Goal: Task Accomplishment & Management: Use online tool/utility

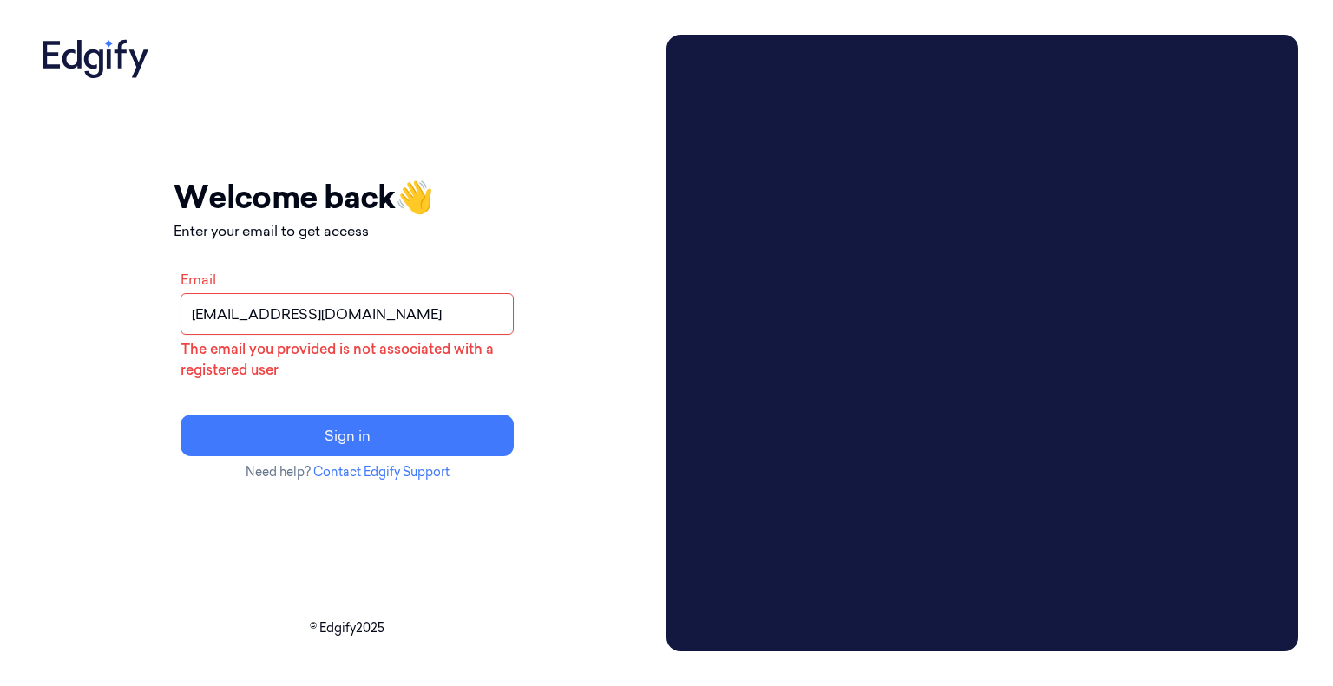
drag, startPoint x: 461, startPoint y: 321, endPoint x: 0, endPoint y: 294, distance: 461.5
click at [0, 294] on div "Your session expired - please log in again Email sent - check your inbox for th…" at bounding box center [666, 343] width 1333 height 686
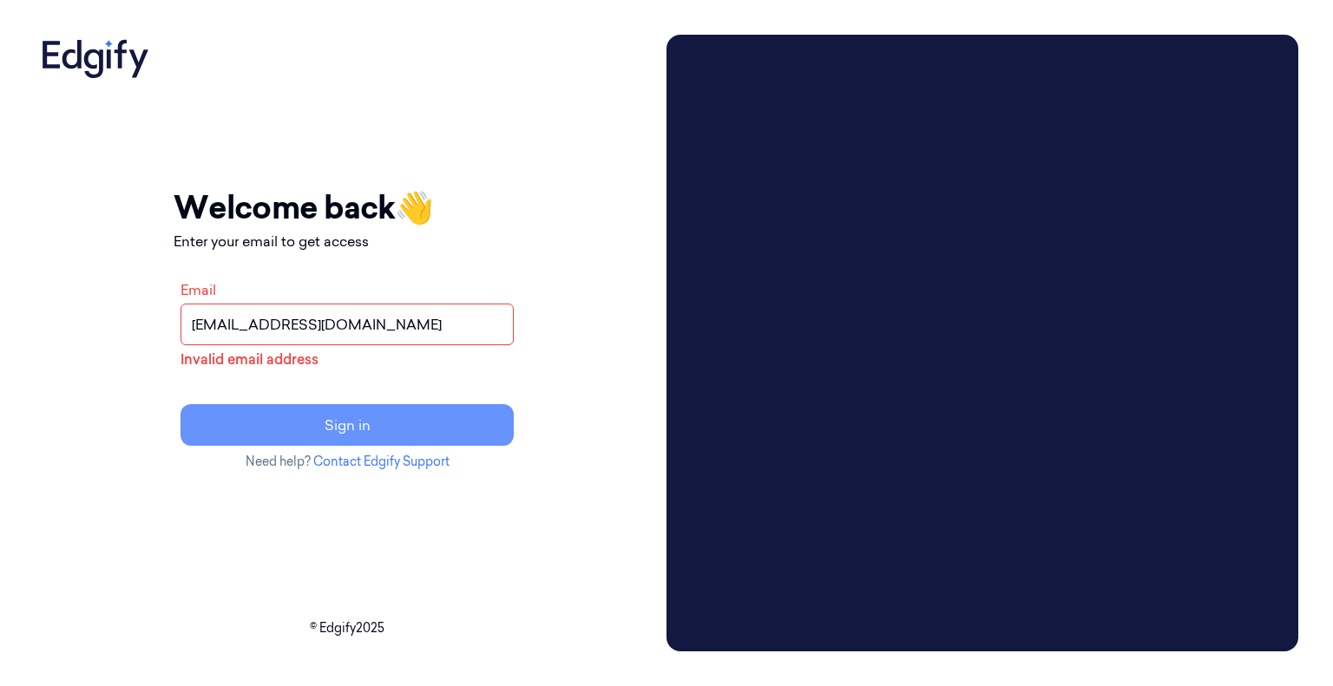
type input "damiendra.buwaneka@zebra.com"
click at [384, 425] on button "Sign in" at bounding box center [346, 425] width 333 height 42
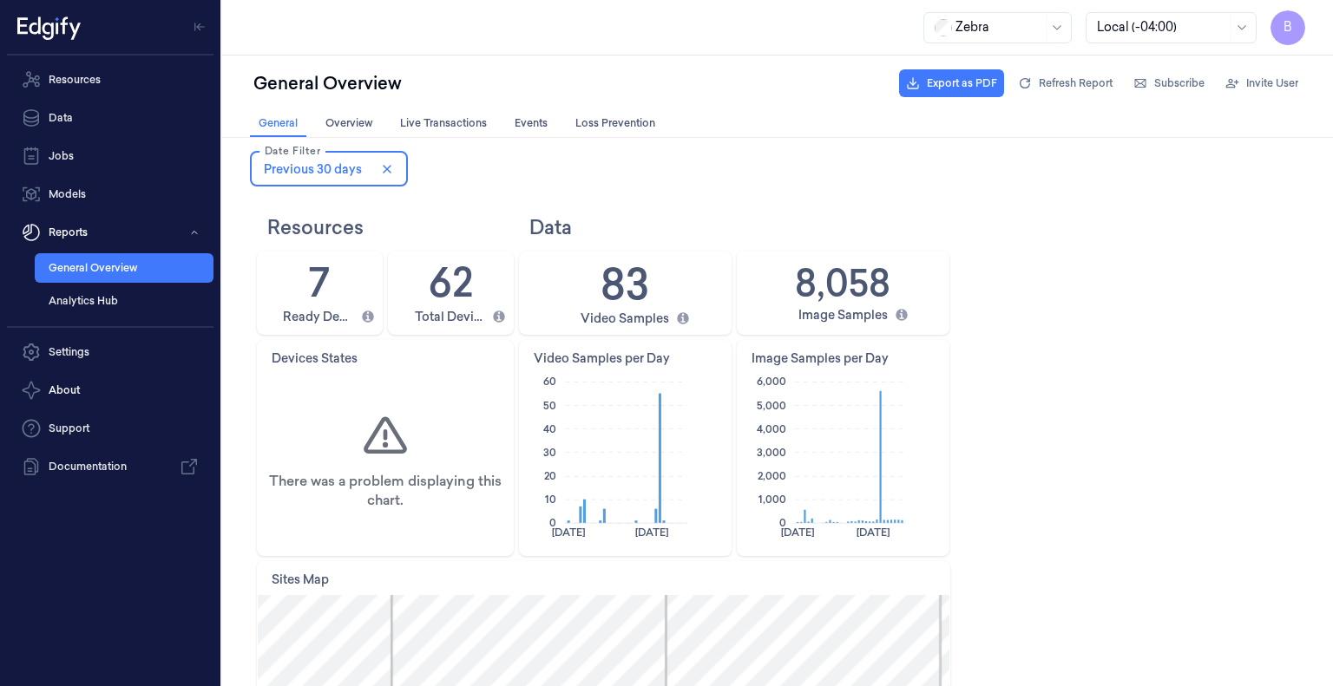
click at [971, 33] on div at bounding box center [998, 27] width 87 height 18
click at [968, 72] on div "HEB" at bounding box center [959, 65] width 49 height 18
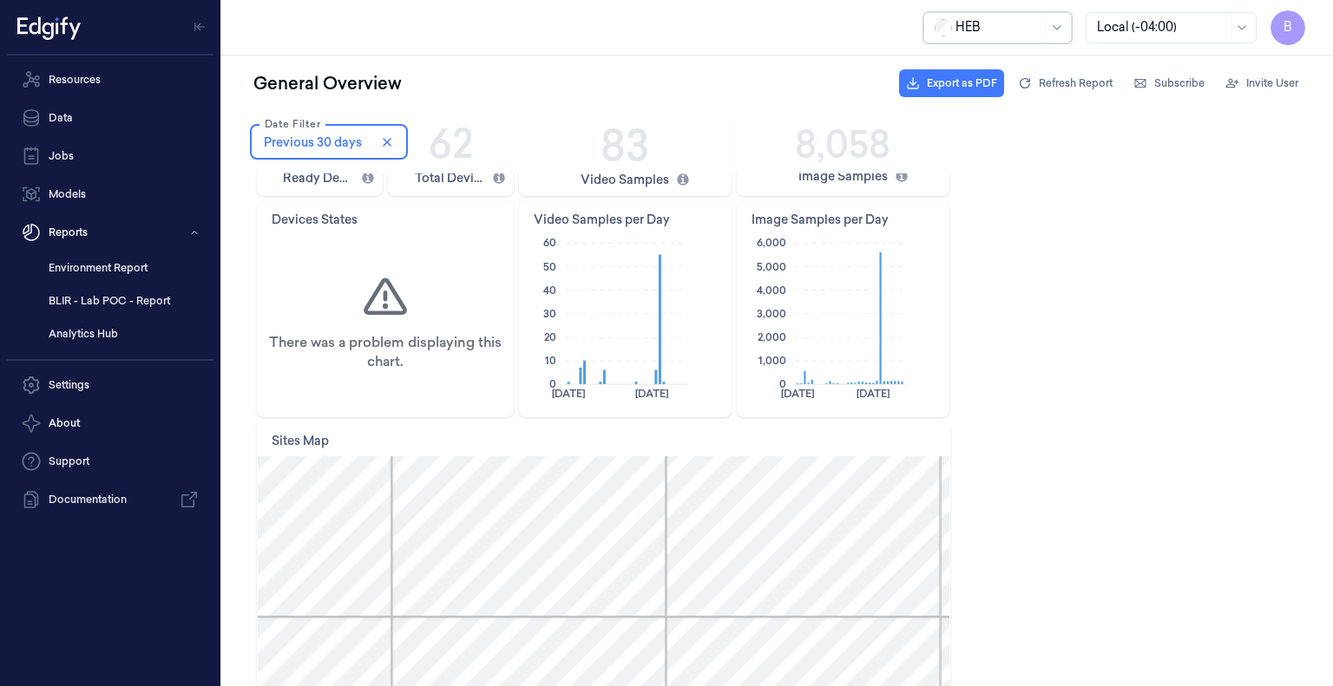
scroll to position [184, 0]
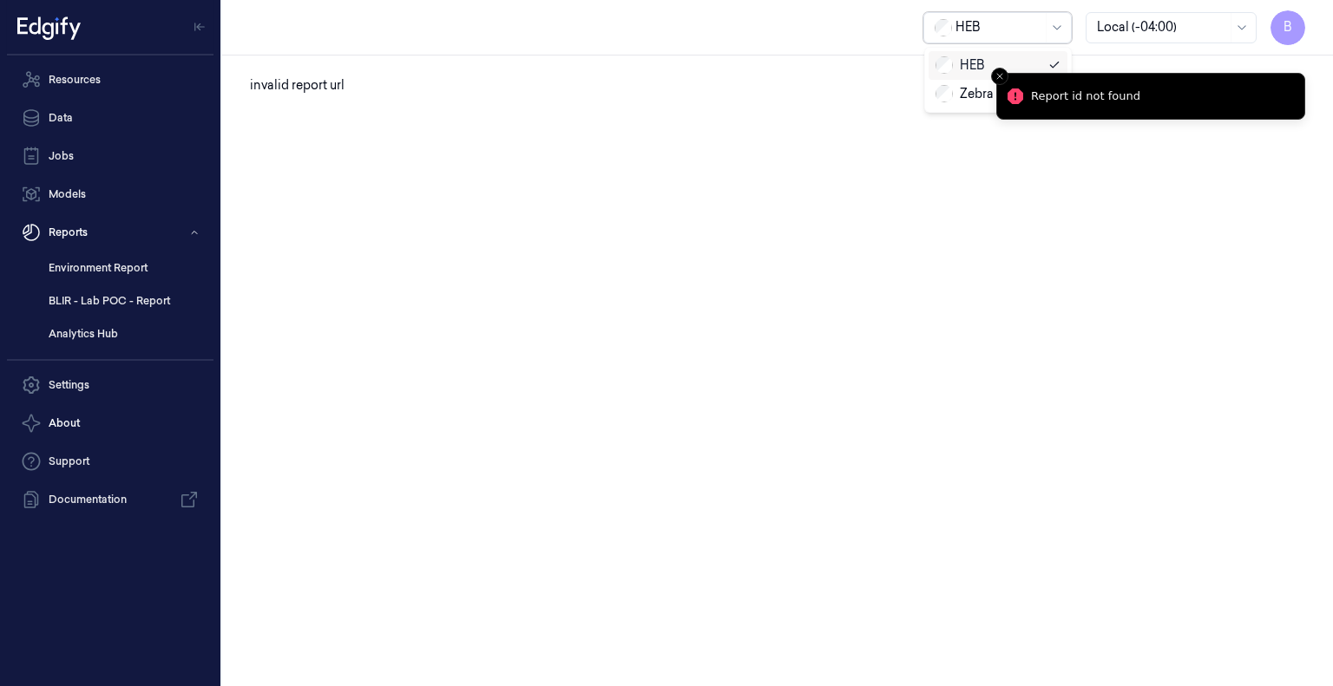
click at [979, 23] on div at bounding box center [998, 27] width 87 height 18
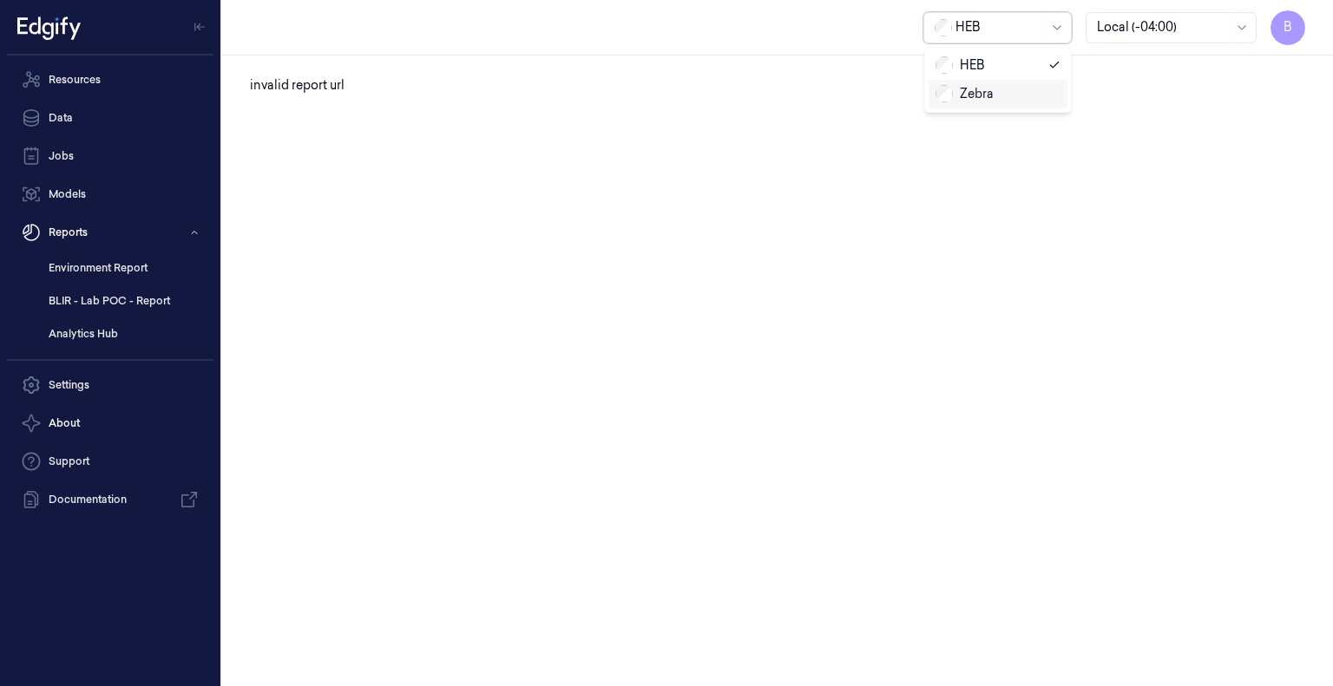
click at [816, 118] on div "invalid report url" at bounding box center [777, 371] width 1111 height 631
click at [76, 82] on link "Resources" at bounding box center [110, 79] width 206 height 35
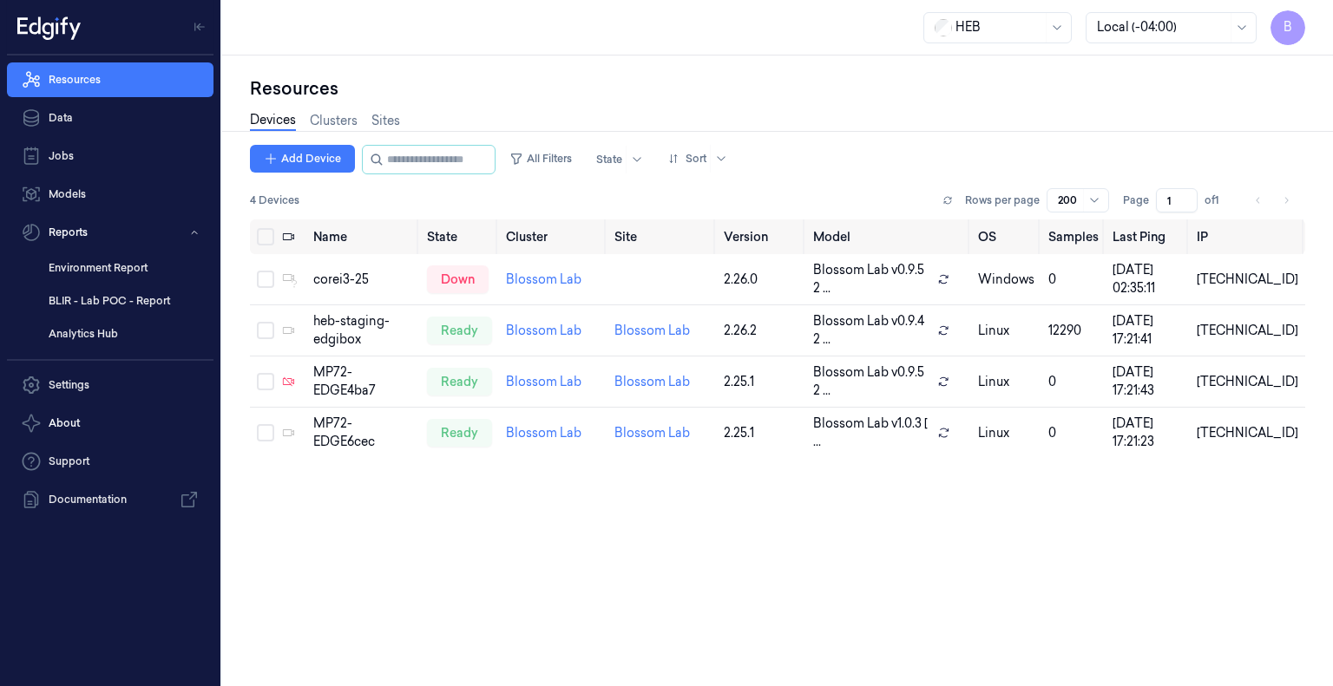
click at [722, 500] on div "Name State Cluster Site Version Model OS Samples Last Ping IP corei3-25 down Bl…" at bounding box center [777, 447] width 1055 height 454
click at [83, 194] on link "Models" at bounding box center [110, 194] width 206 height 35
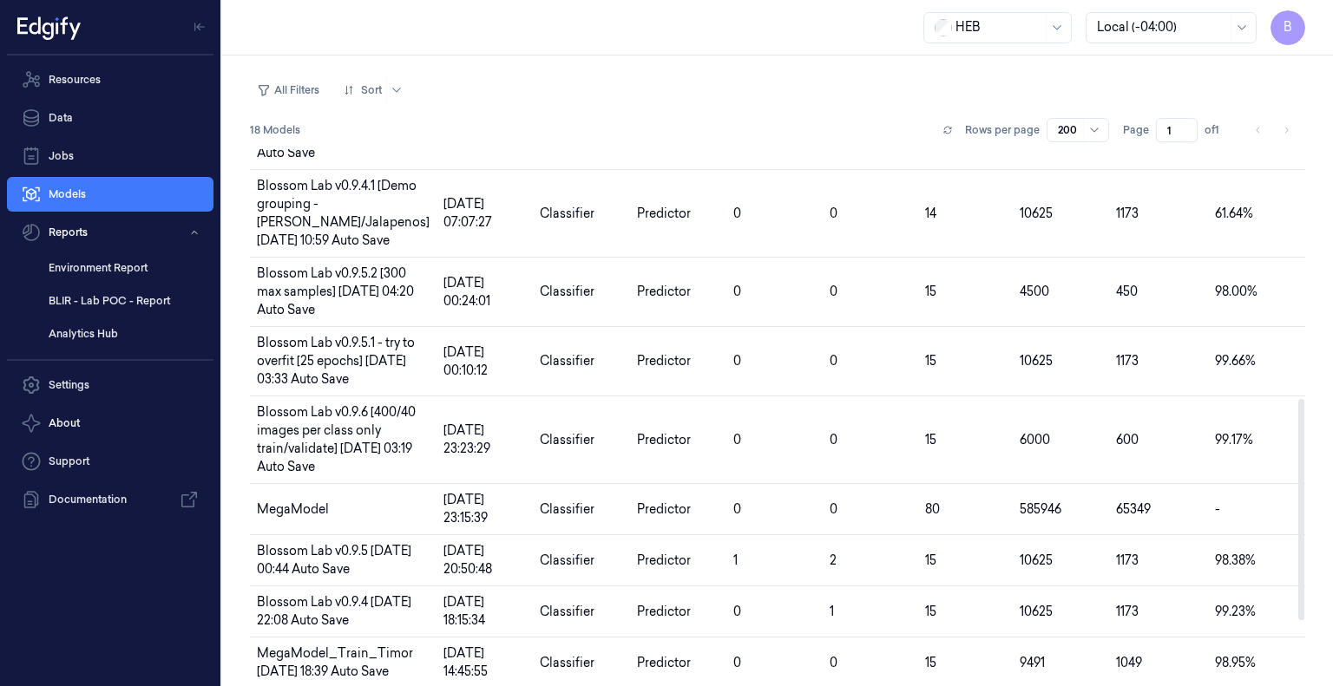
scroll to position [607, 0]
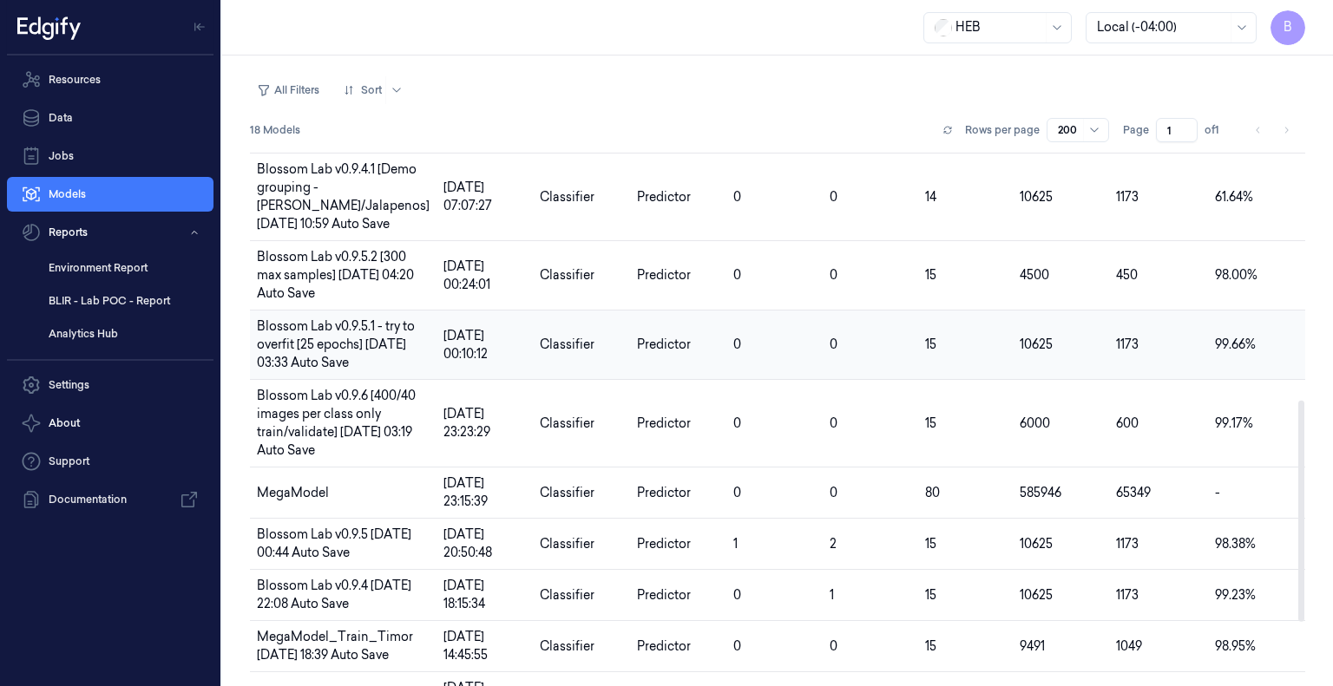
click at [343, 322] on span "Blossom Lab v0.9.5.1 - try to overfit [25 epochs] [DATE] 03:33 Auto Save" at bounding box center [336, 344] width 158 height 52
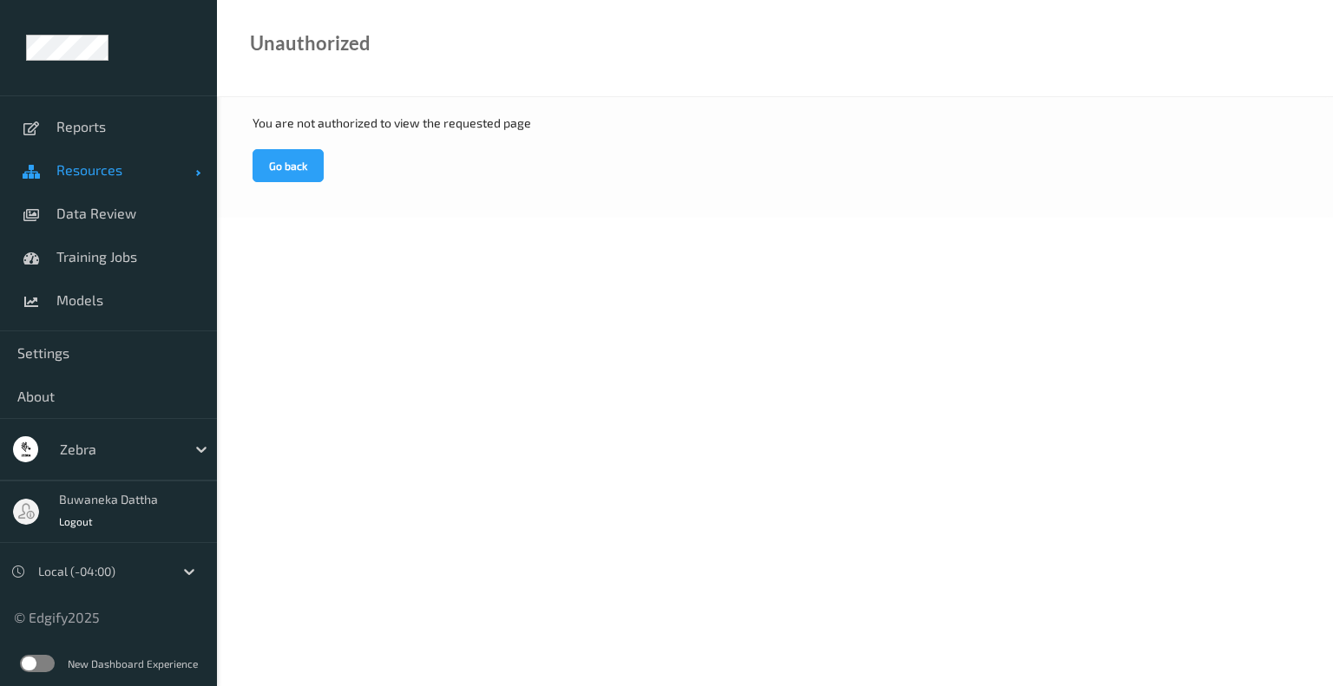
click at [95, 166] on span "Resources" at bounding box center [125, 169] width 139 height 17
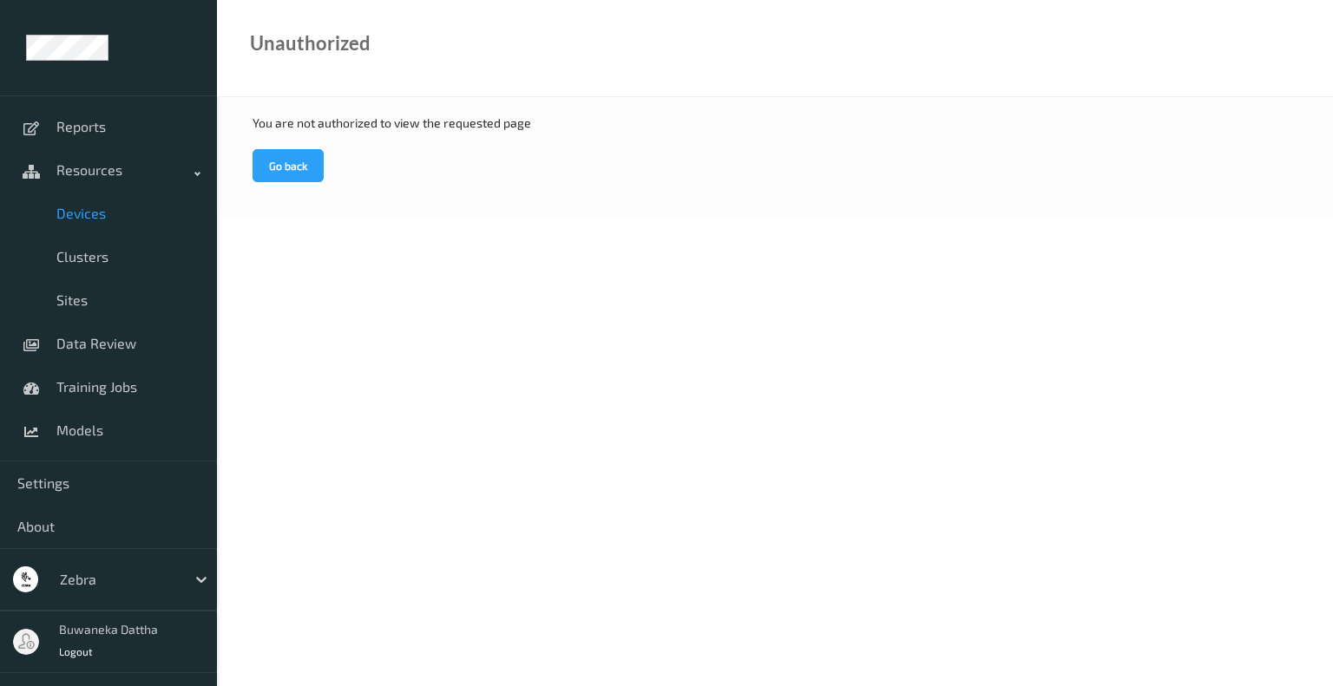
click at [102, 211] on span "Devices" at bounding box center [127, 213] width 143 height 17
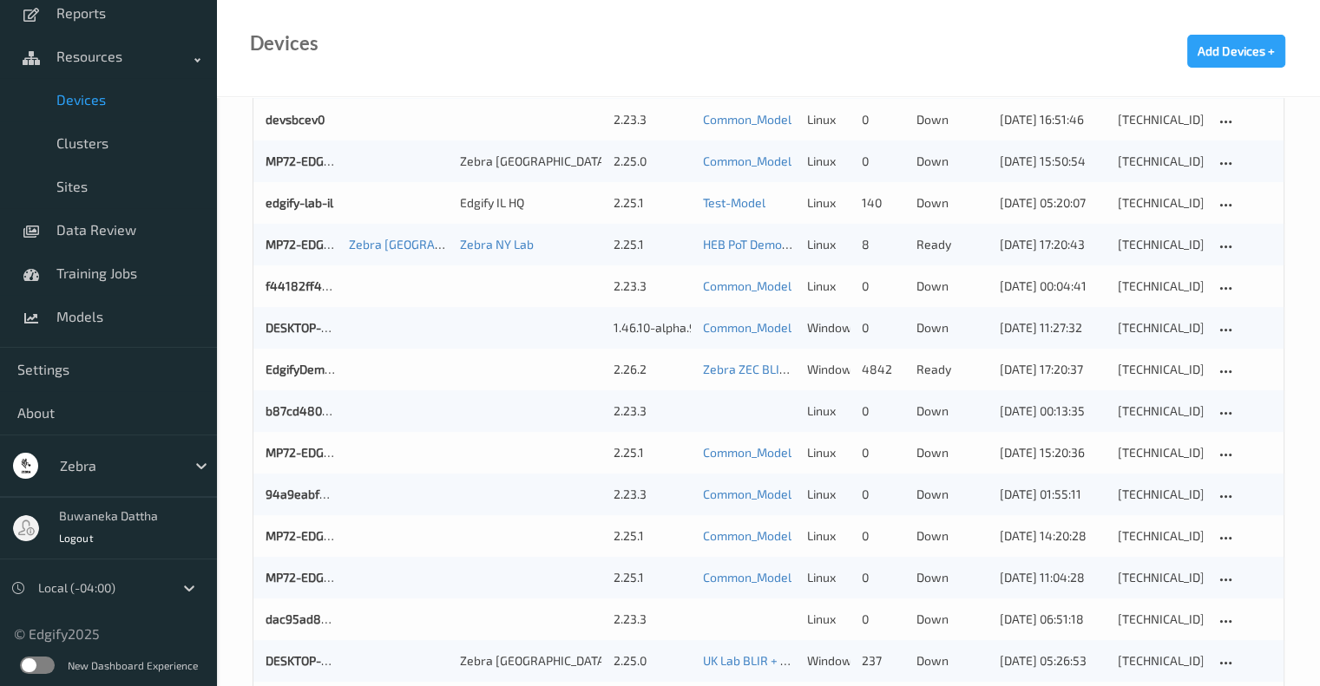
scroll to position [434, 0]
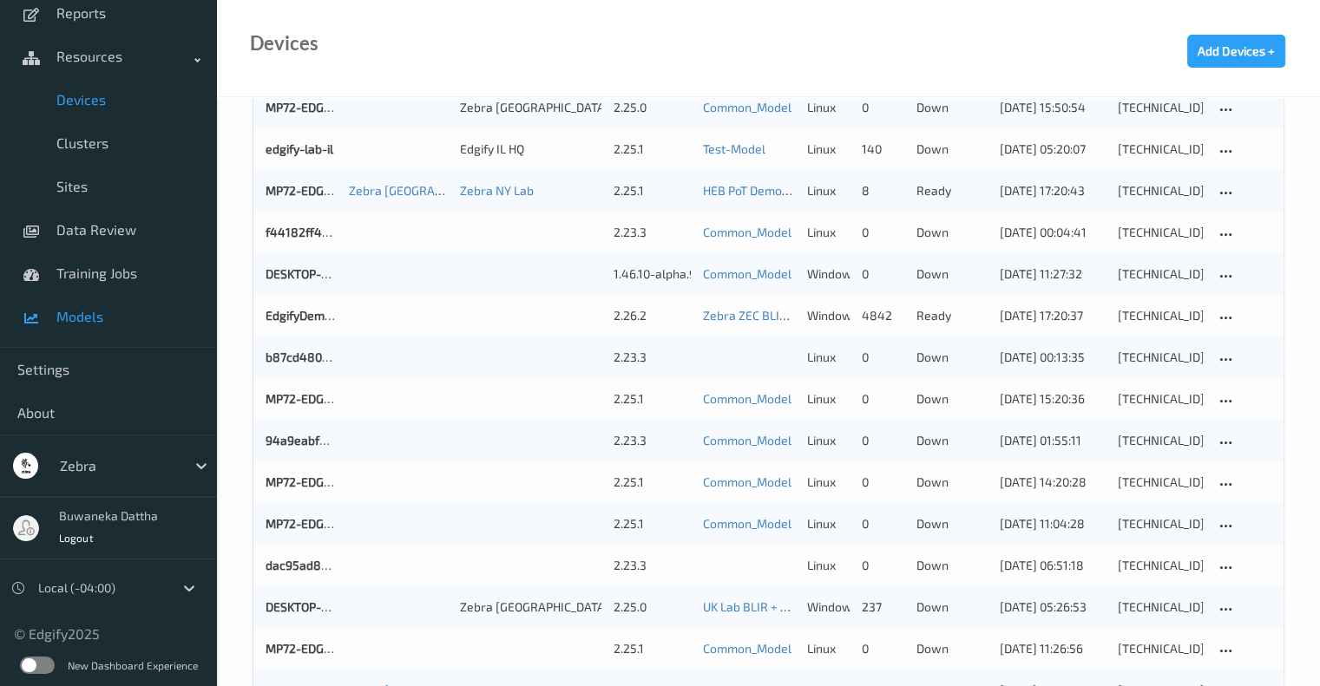
click at [88, 318] on span "Models" at bounding box center [127, 316] width 143 height 17
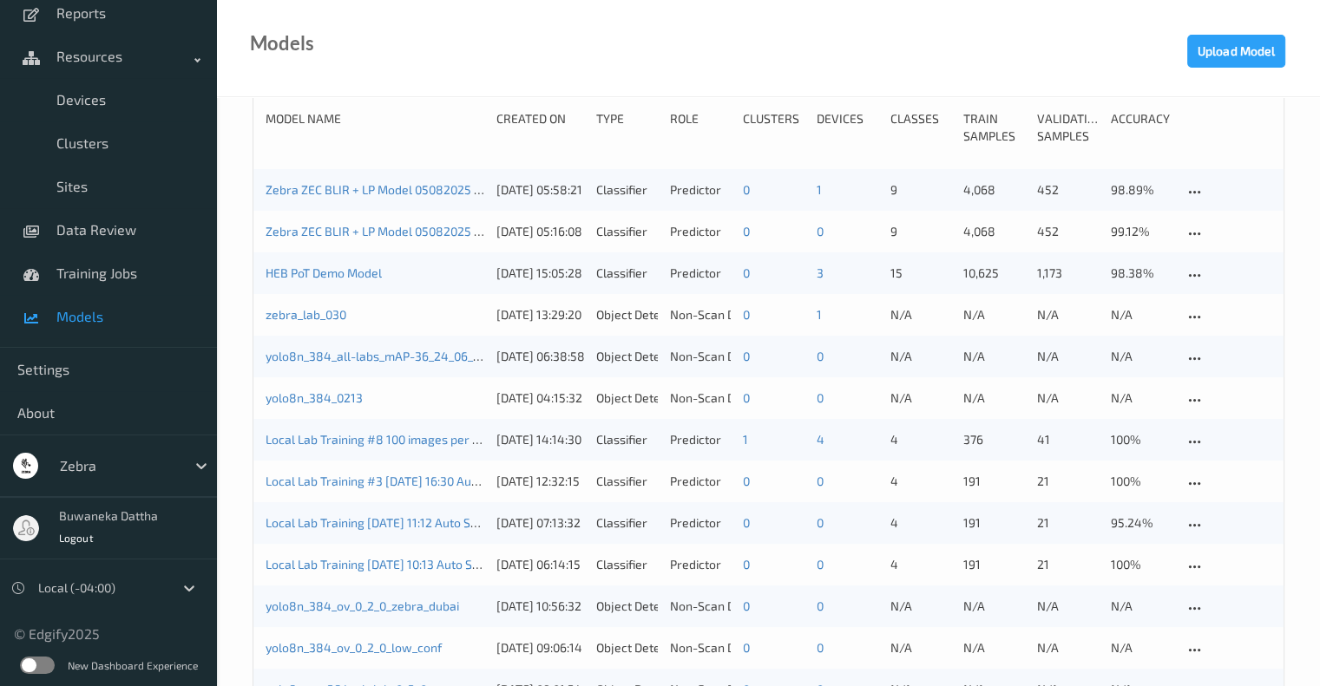
scroll to position [174, 0]
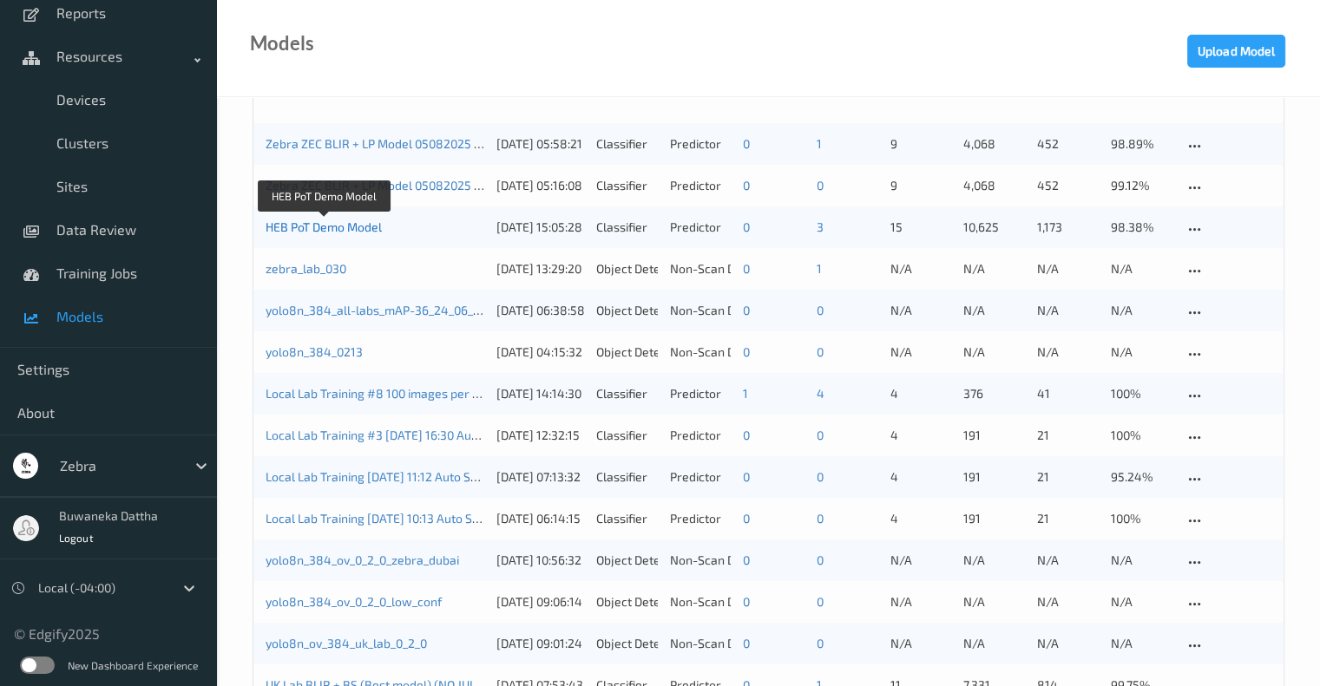
click at [343, 226] on link "HEB PoT Demo Model" at bounding box center [323, 227] width 116 height 15
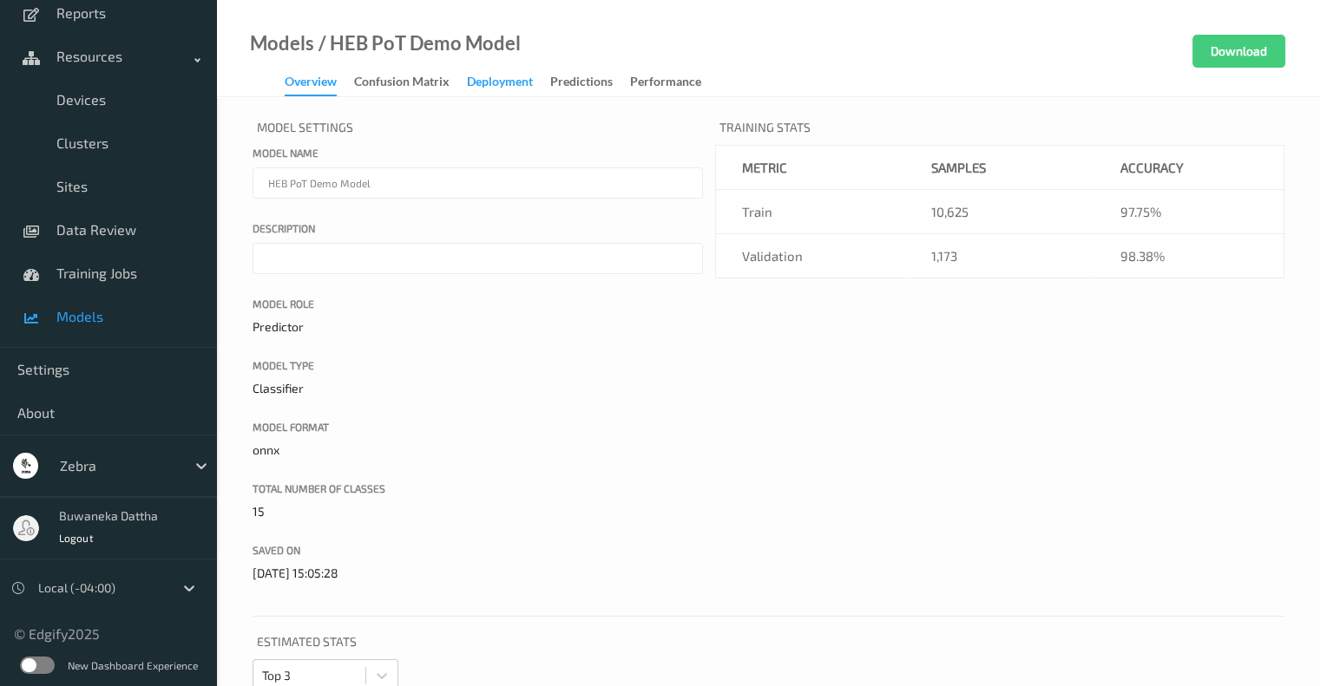
click at [507, 79] on div "Deployment" at bounding box center [500, 84] width 66 height 22
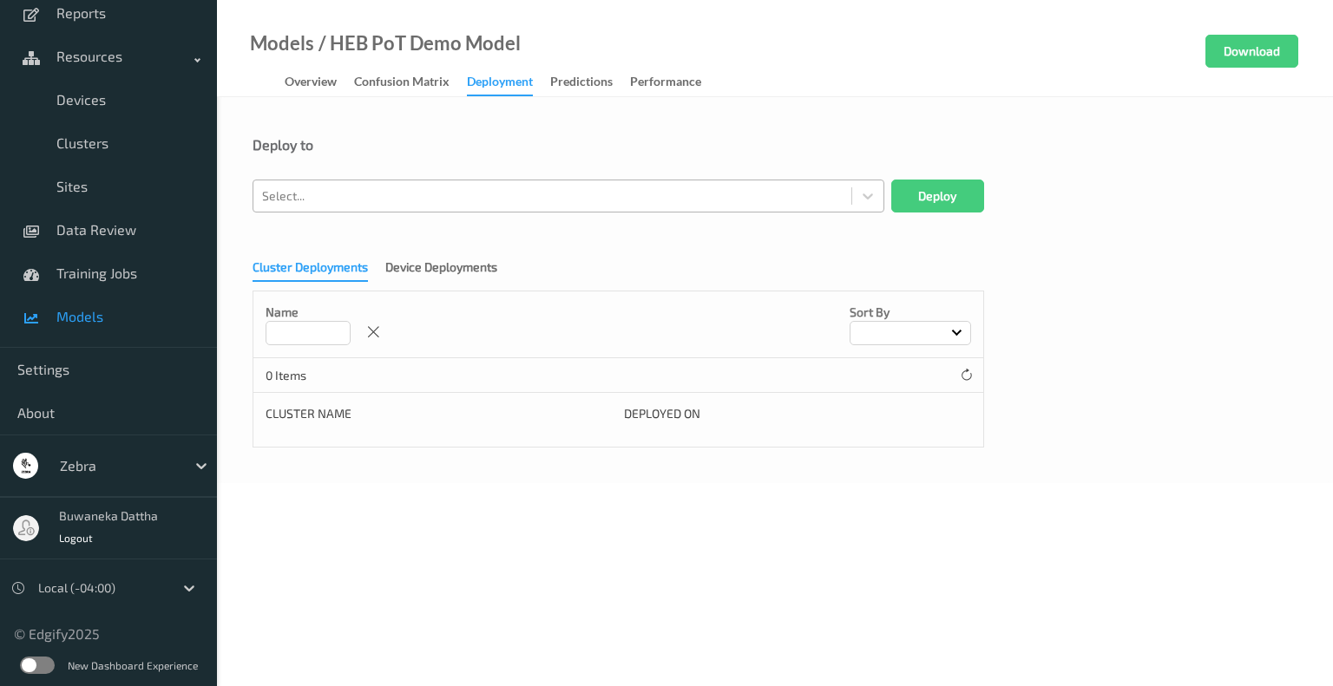
click at [446, 196] on div at bounding box center [552, 196] width 580 height 21
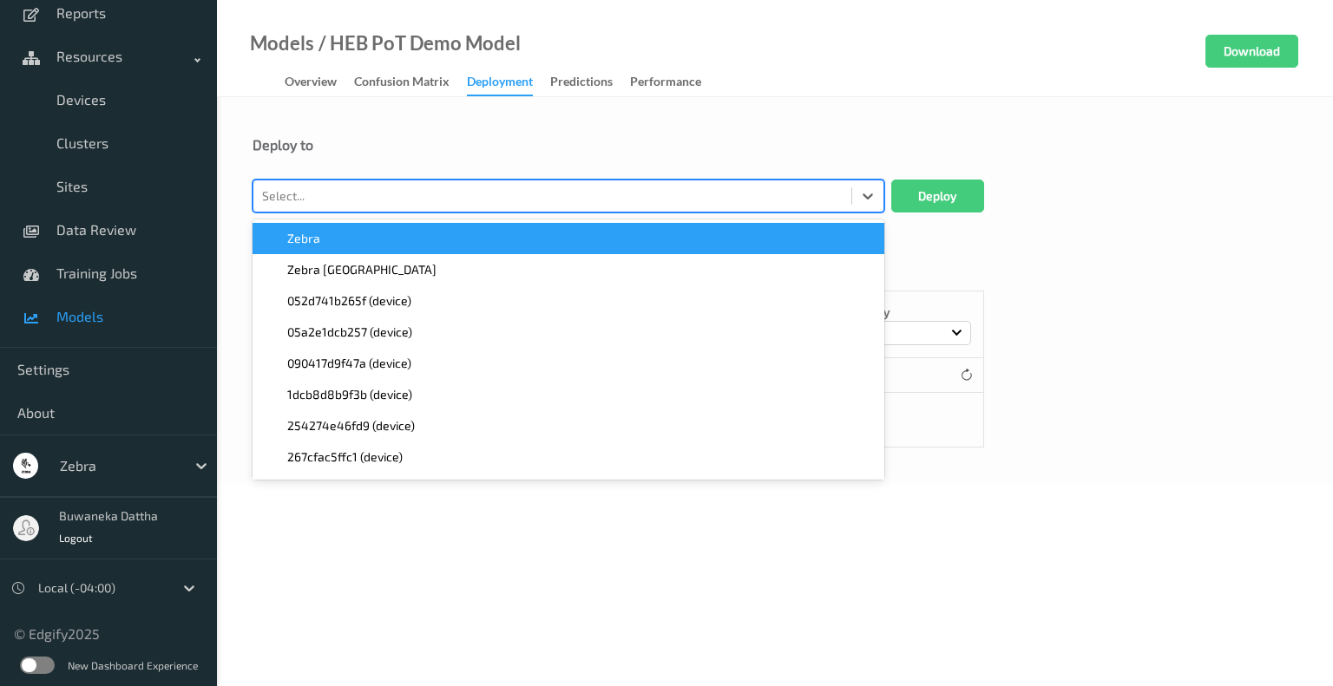
click at [750, 114] on div "Deploy to option Zebra focused, 1 of 62. 62 results available. Use Up and Down …" at bounding box center [775, 290] width 1116 height 386
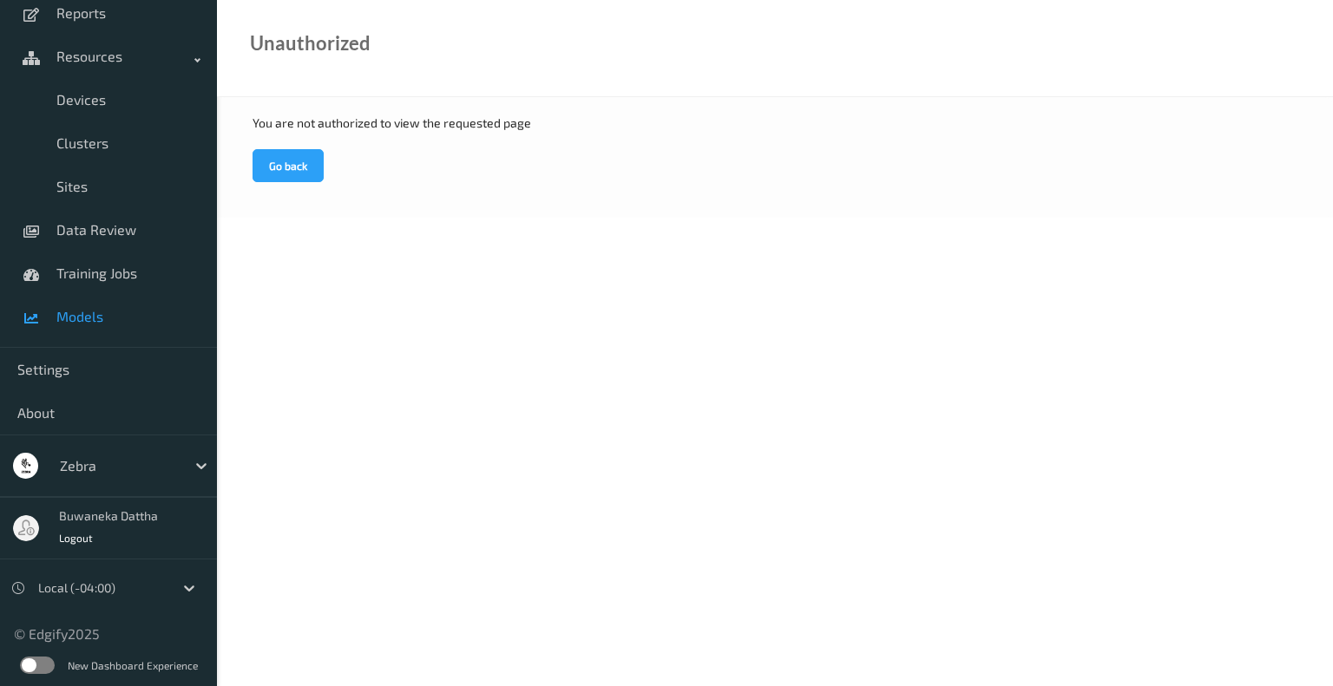
click at [92, 317] on span "Models" at bounding box center [127, 316] width 143 height 17
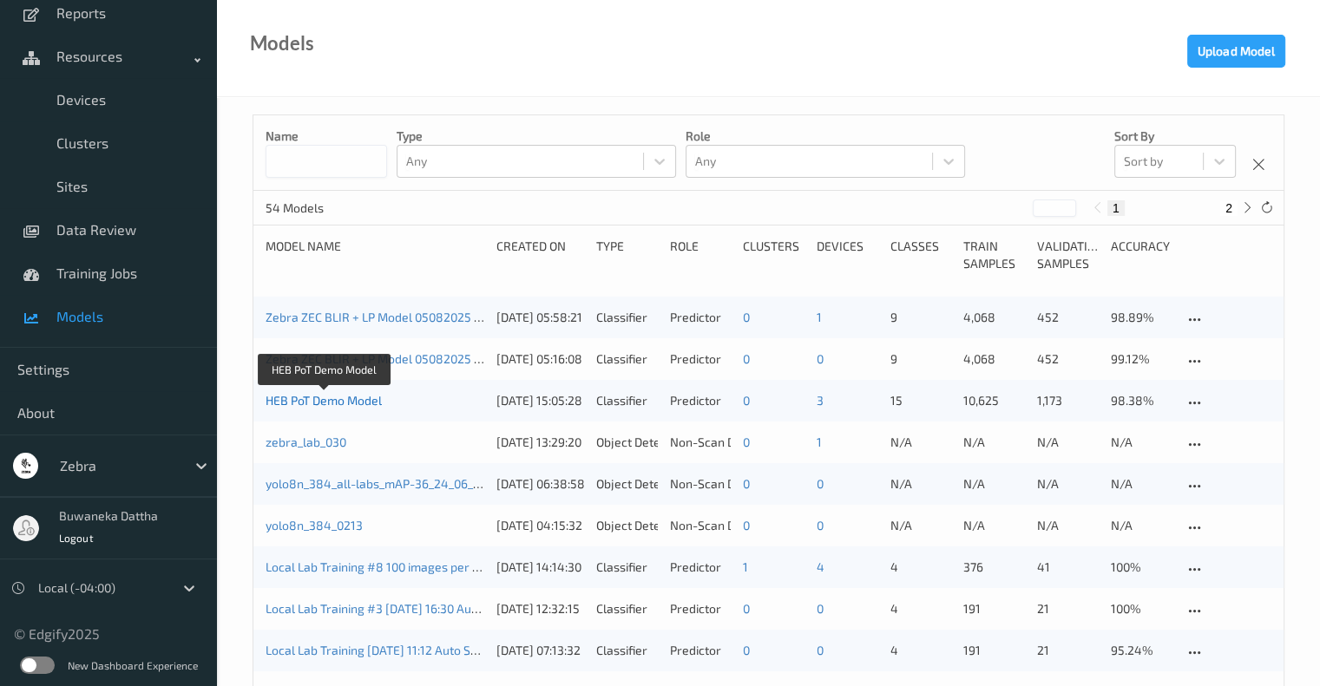
click at [372, 396] on link "HEB PoT Demo Model" at bounding box center [323, 400] width 116 height 15
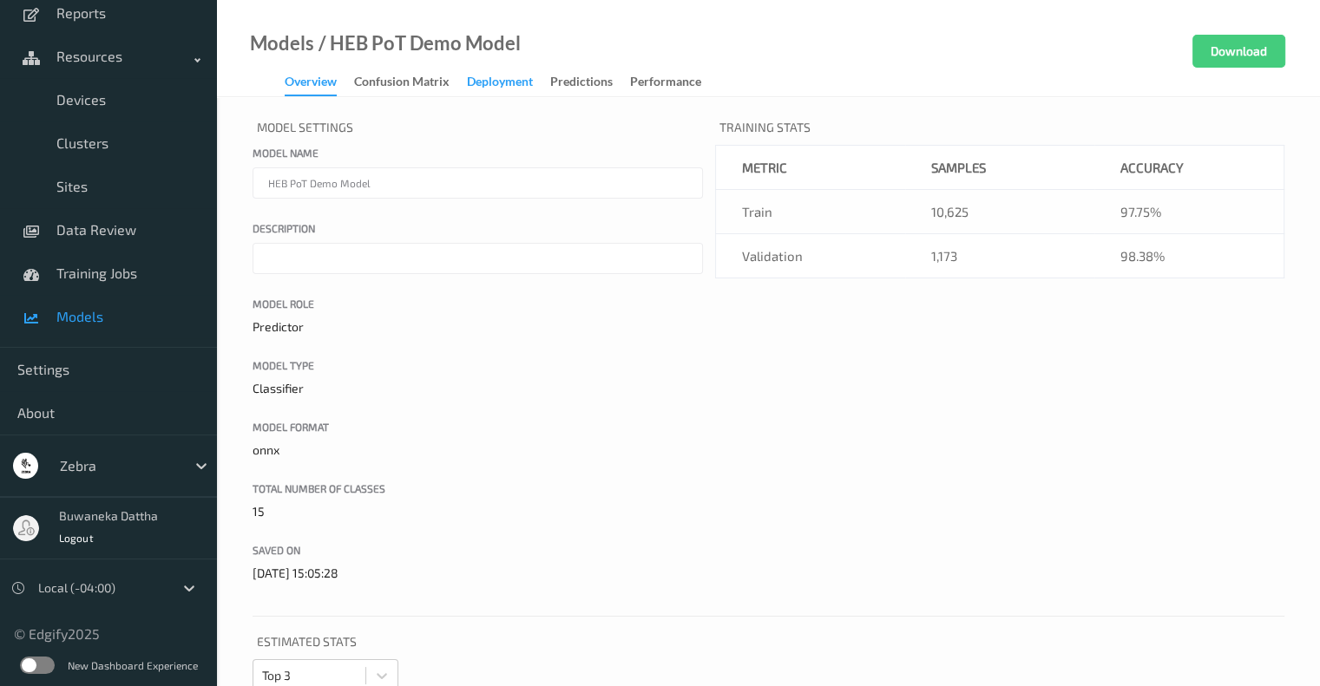
click at [511, 82] on div "Deployment" at bounding box center [500, 84] width 66 height 22
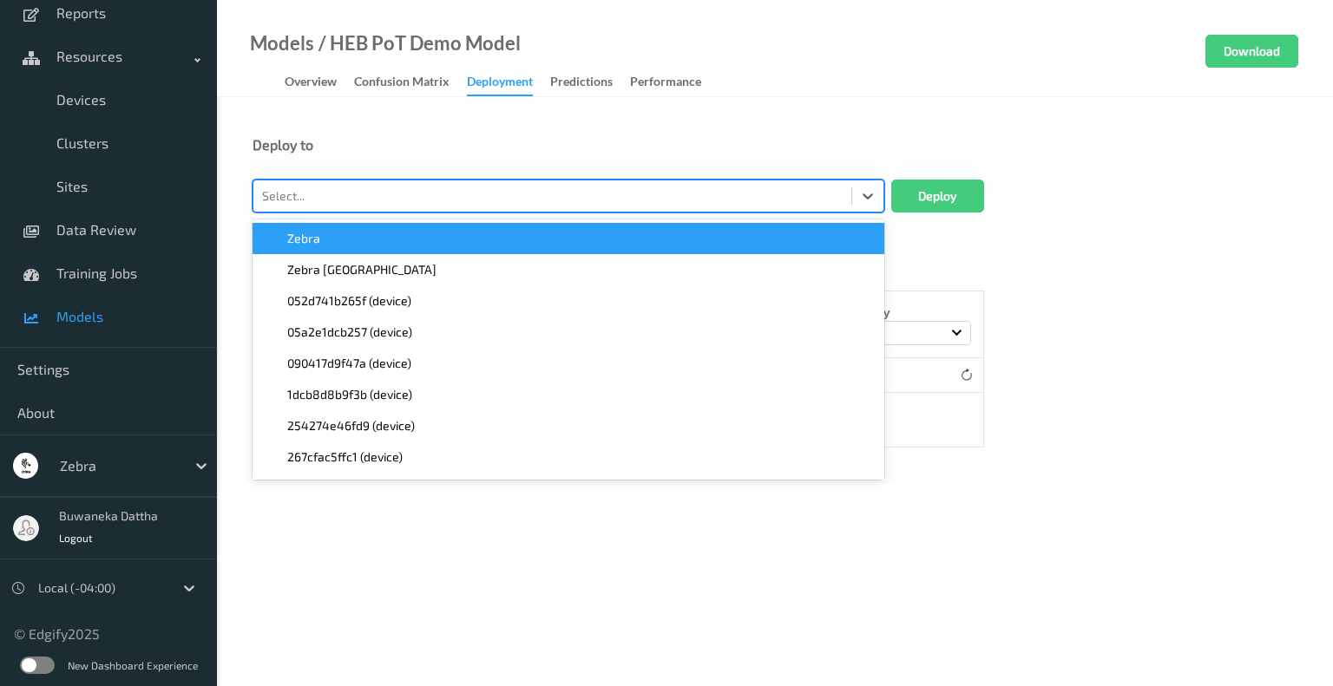
click at [445, 197] on div at bounding box center [552, 196] width 580 height 21
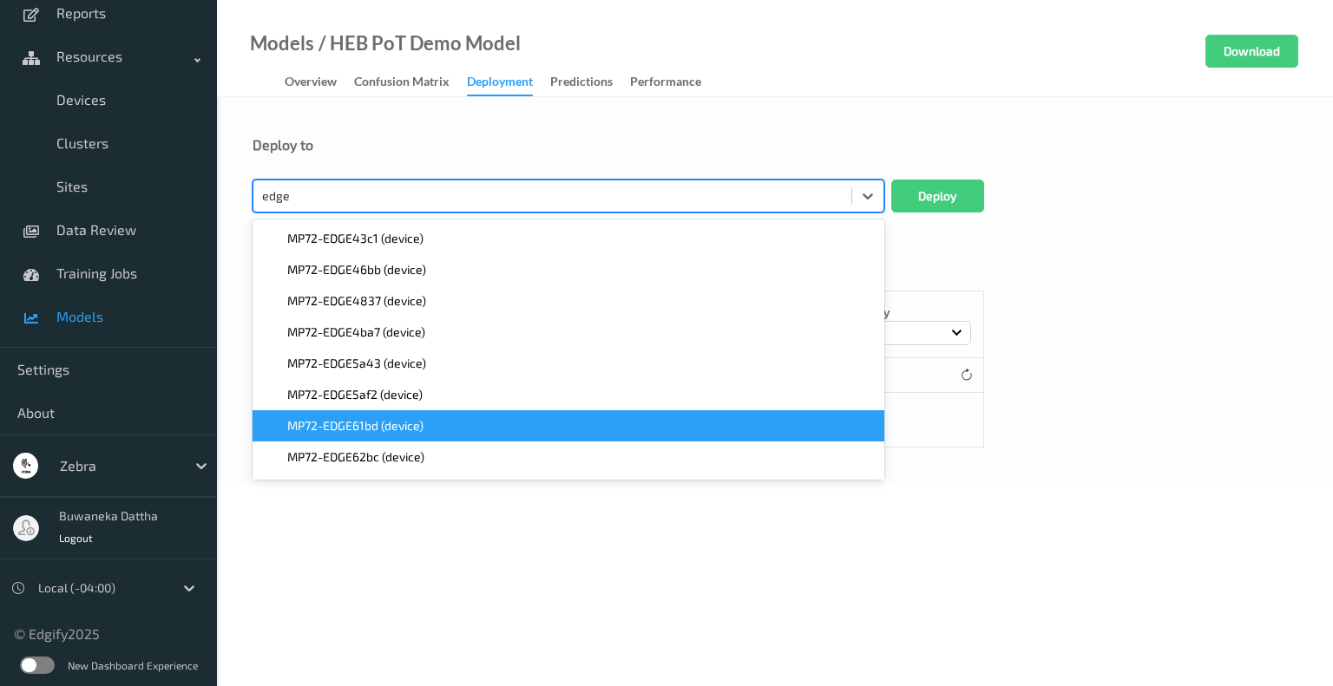
type input "edge"
click at [1195, 288] on div "Cluster Deployments Device Deployments Name Sort by 0 Items Cluster Name Deploy…" at bounding box center [774, 347] width 1045 height 200
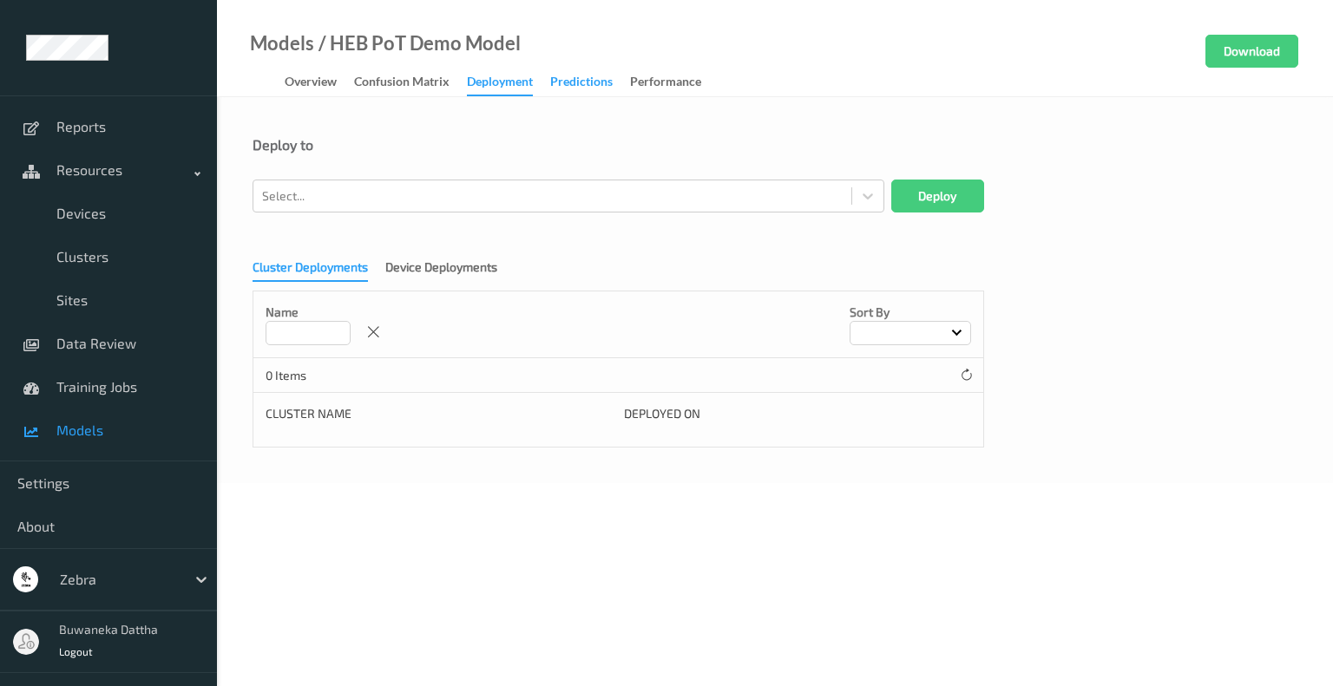
click at [591, 89] on div "Predictions" at bounding box center [581, 84] width 62 height 22
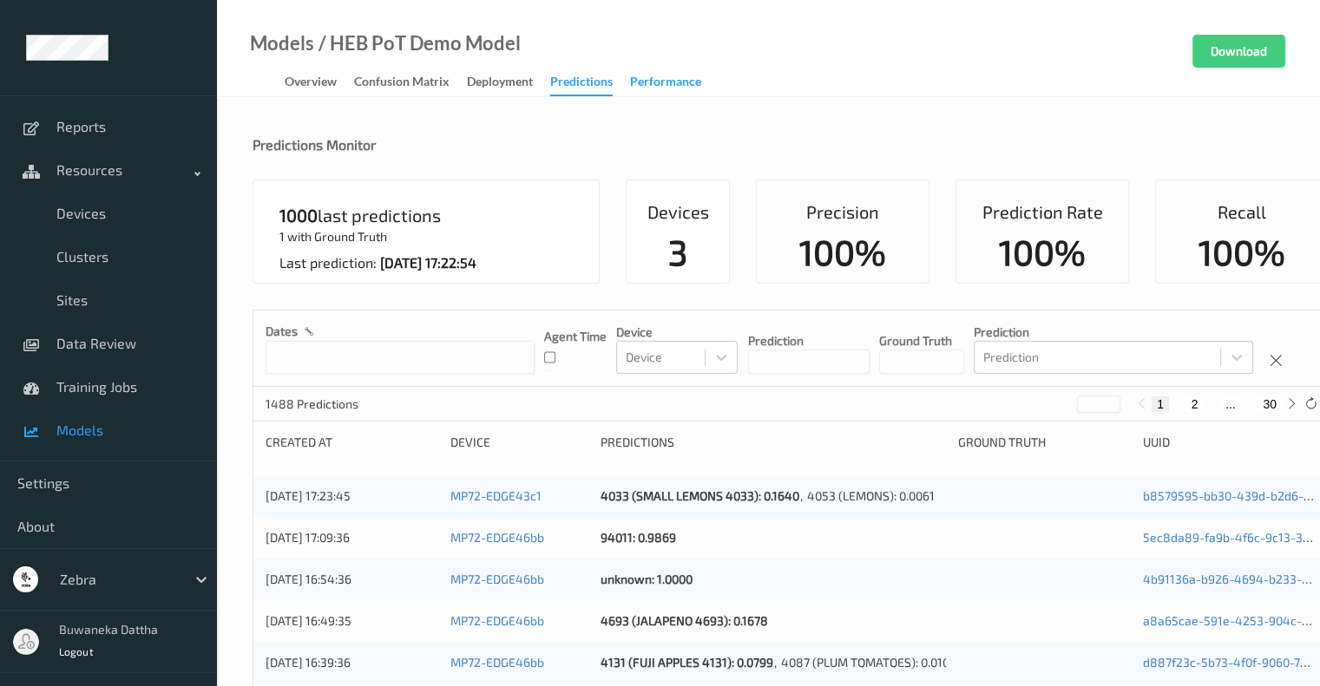
click at [666, 86] on div "Performance" at bounding box center [665, 84] width 71 height 22
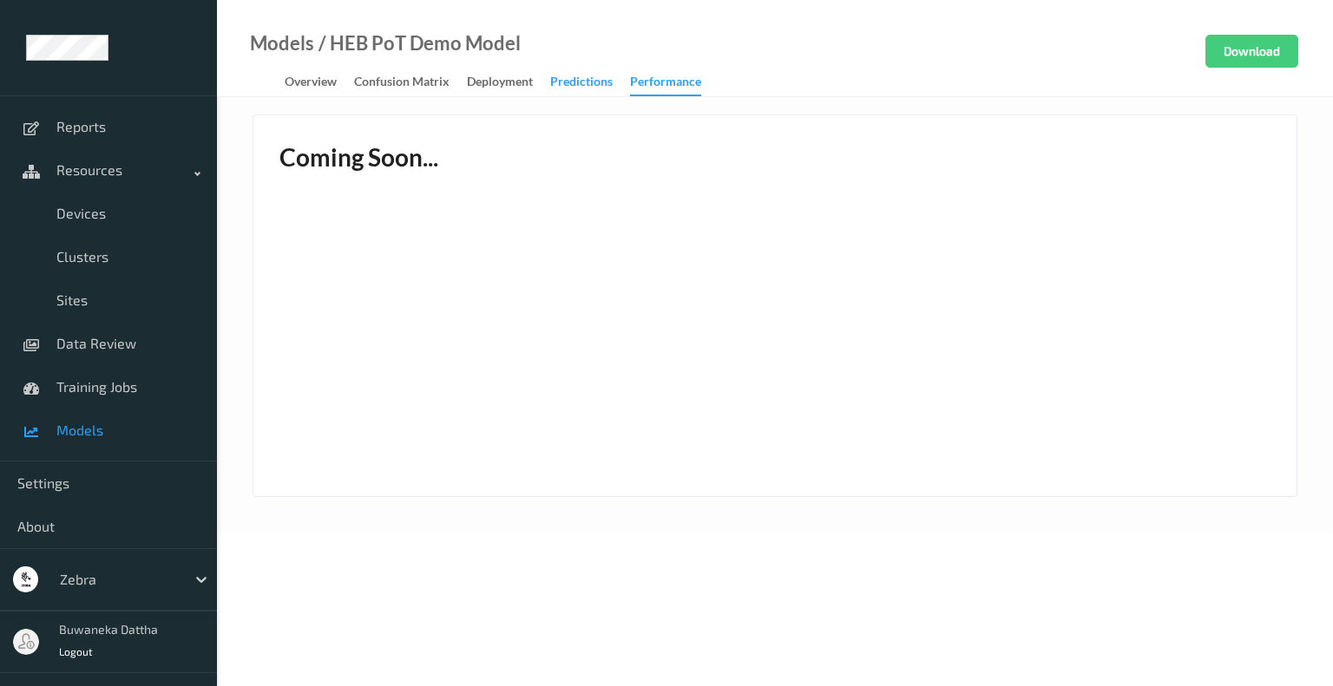
click at [562, 87] on div "Predictions" at bounding box center [581, 84] width 62 height 22
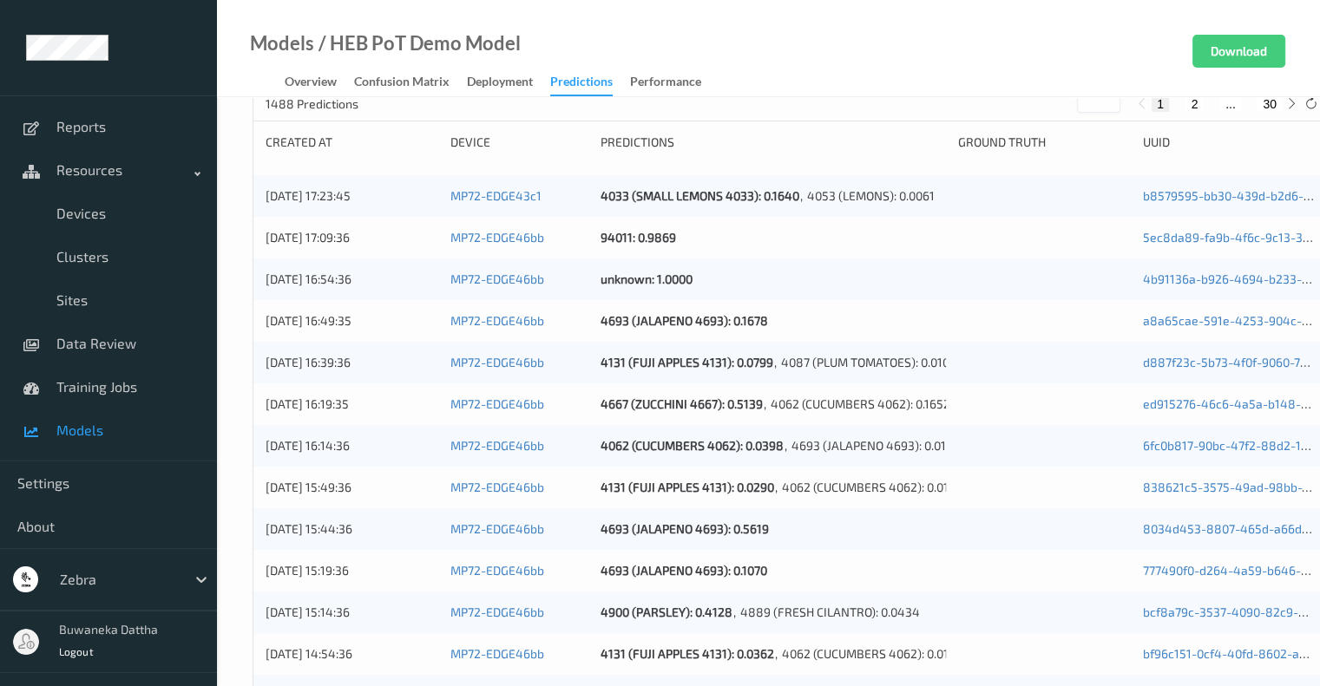
scroll to position [347, 0]
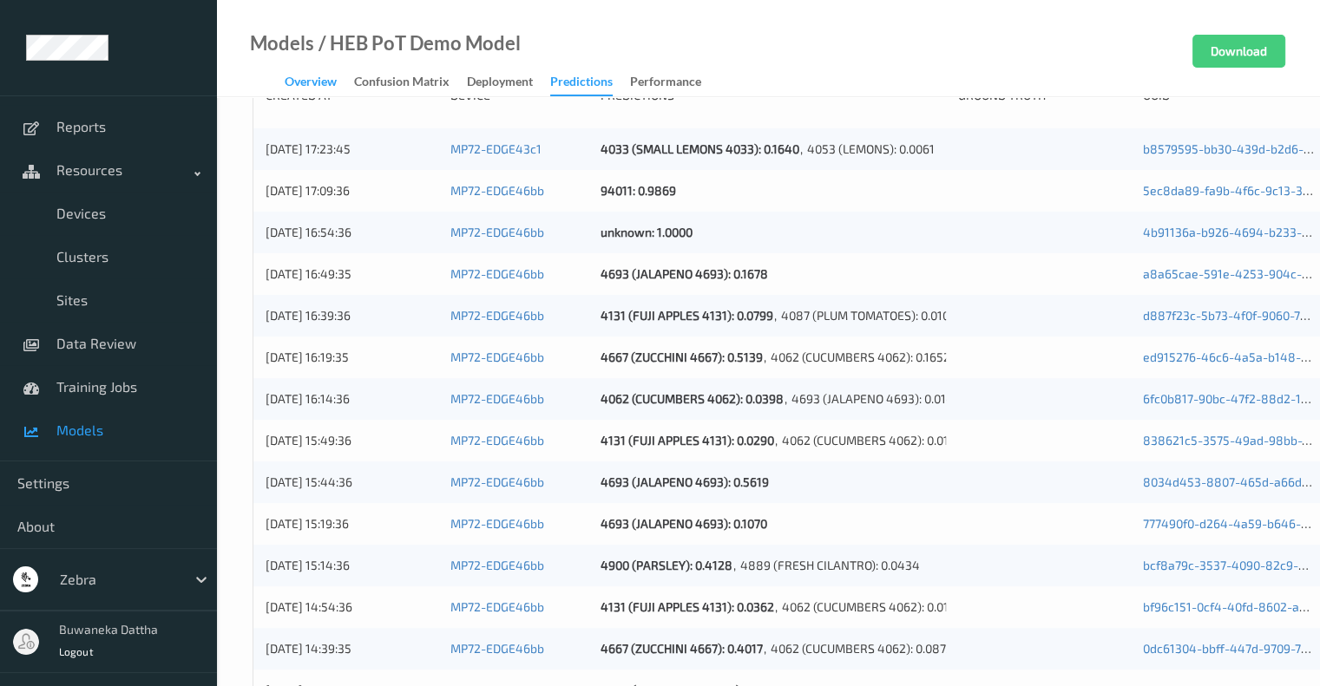
click at [319, 80] on div "Overview" at bounding box center [311, 84] width 52 height 22
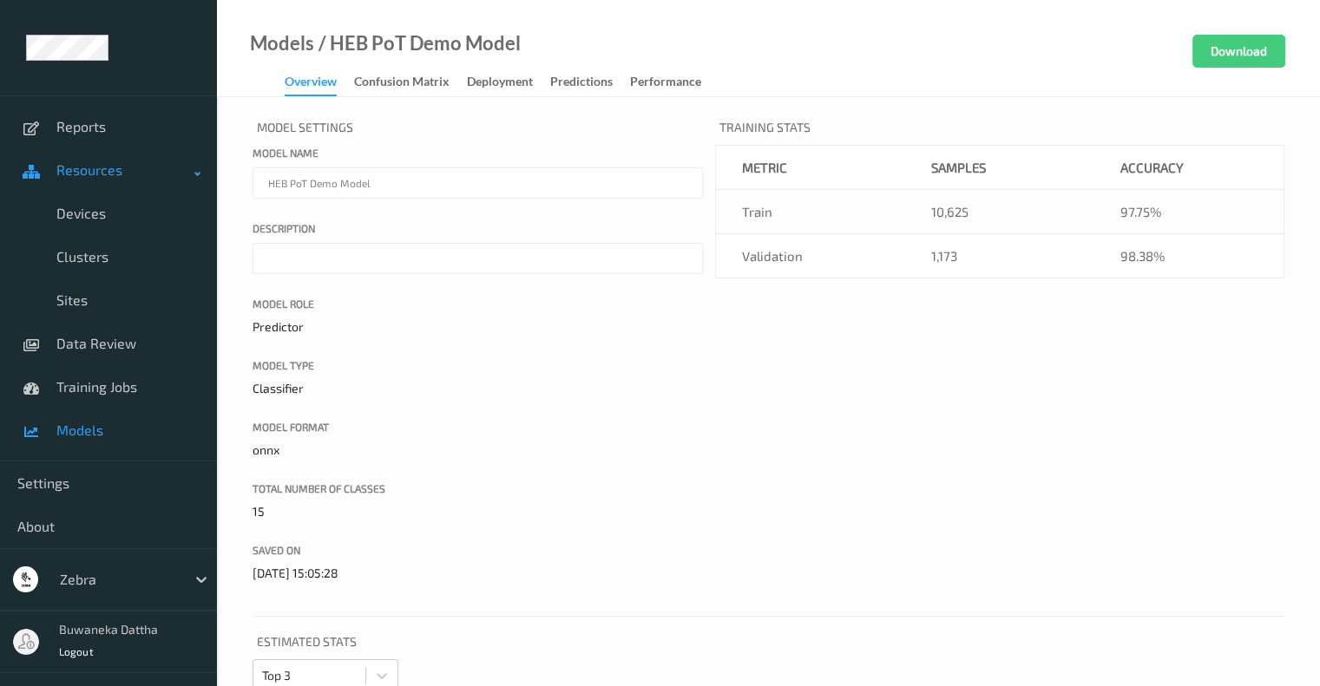
click at [84, 167] on span "Resources" at bounding box center [125, 169] width 139 height 17
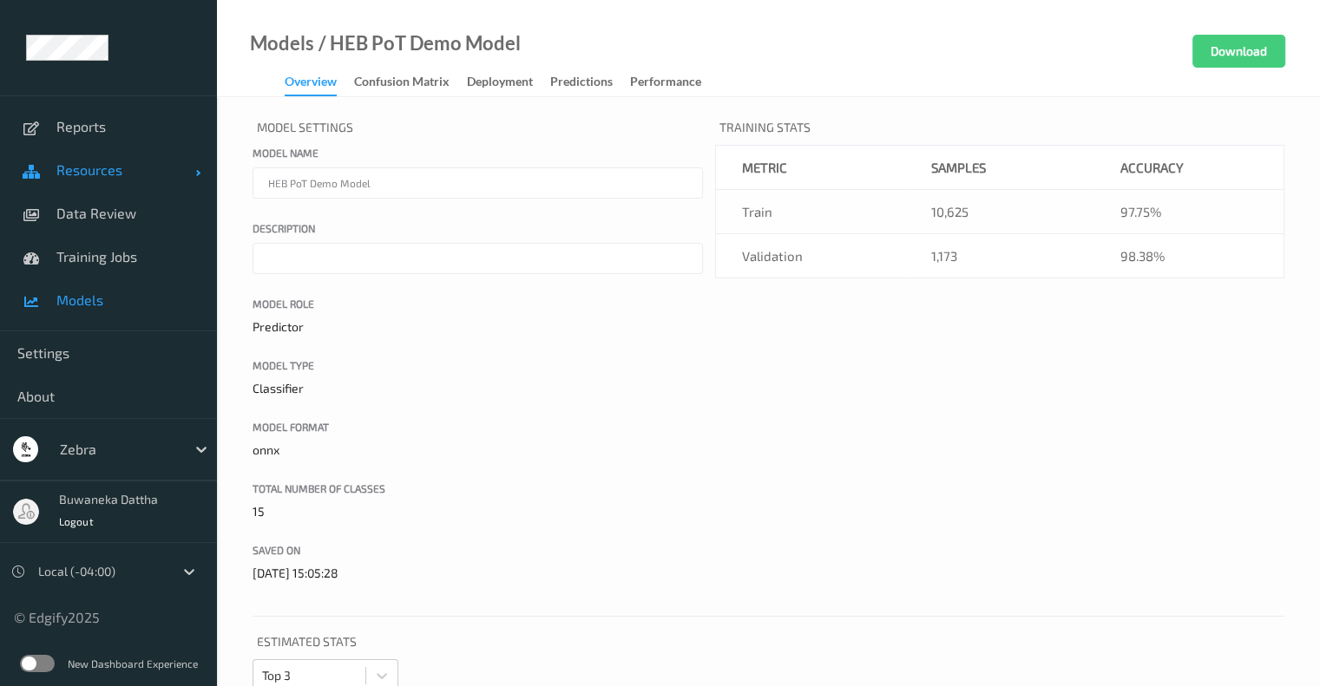
click at [84, 167] on span "Resources" at bounding box center [125, 169] width 139 height 17
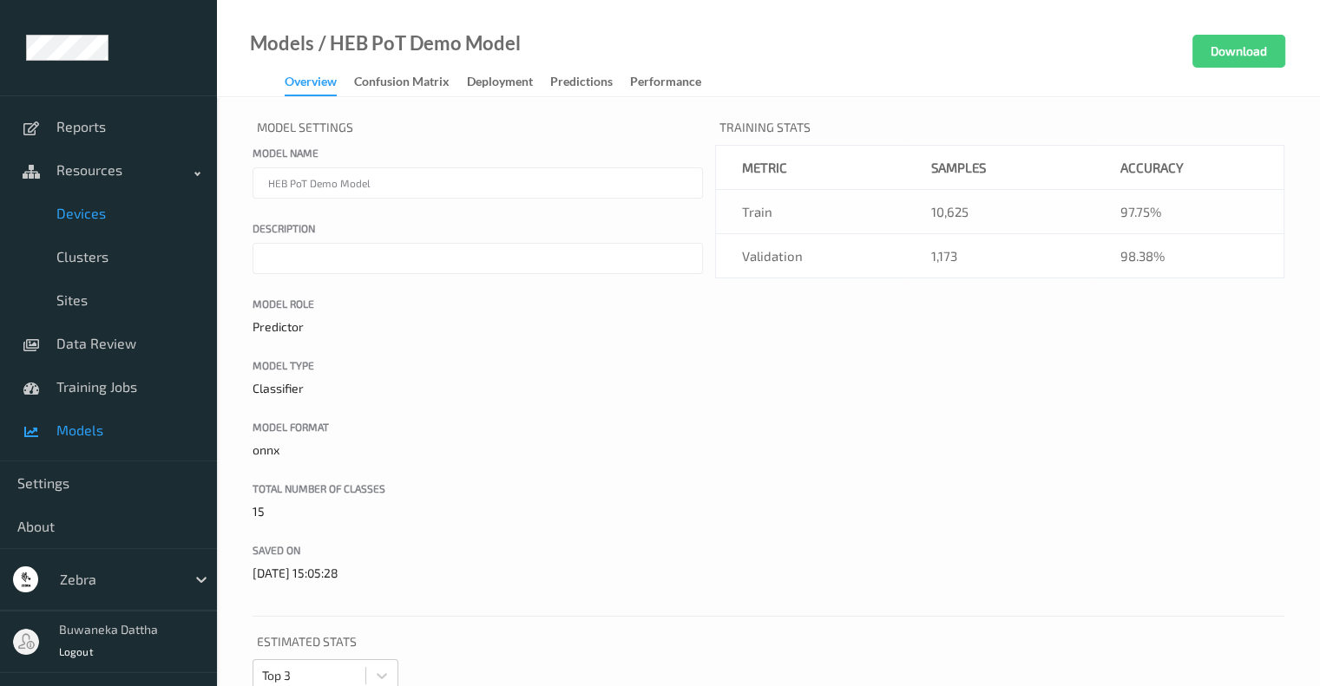
click at [90, 209] on span "Devices" at bounding box center [127, 213] width 143 height 17
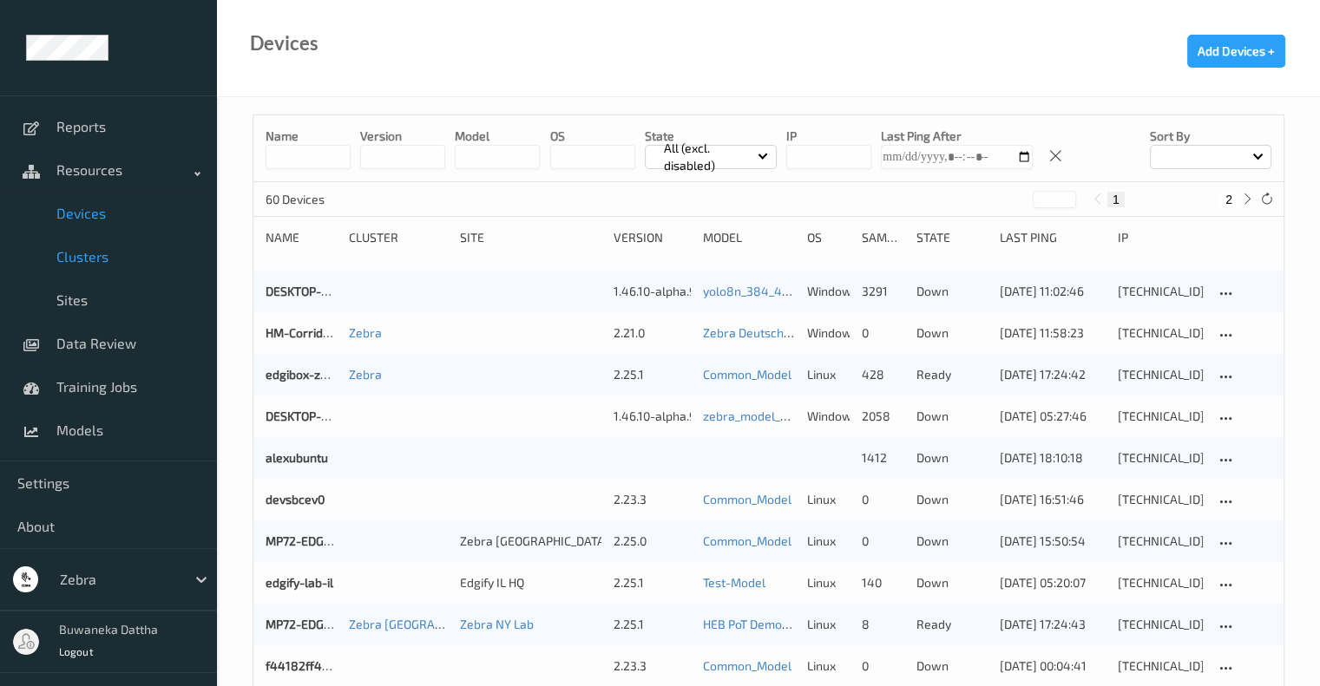
click at [79, 258] on span "Clusters" at bounding box center [127, 256] width 143 height 17
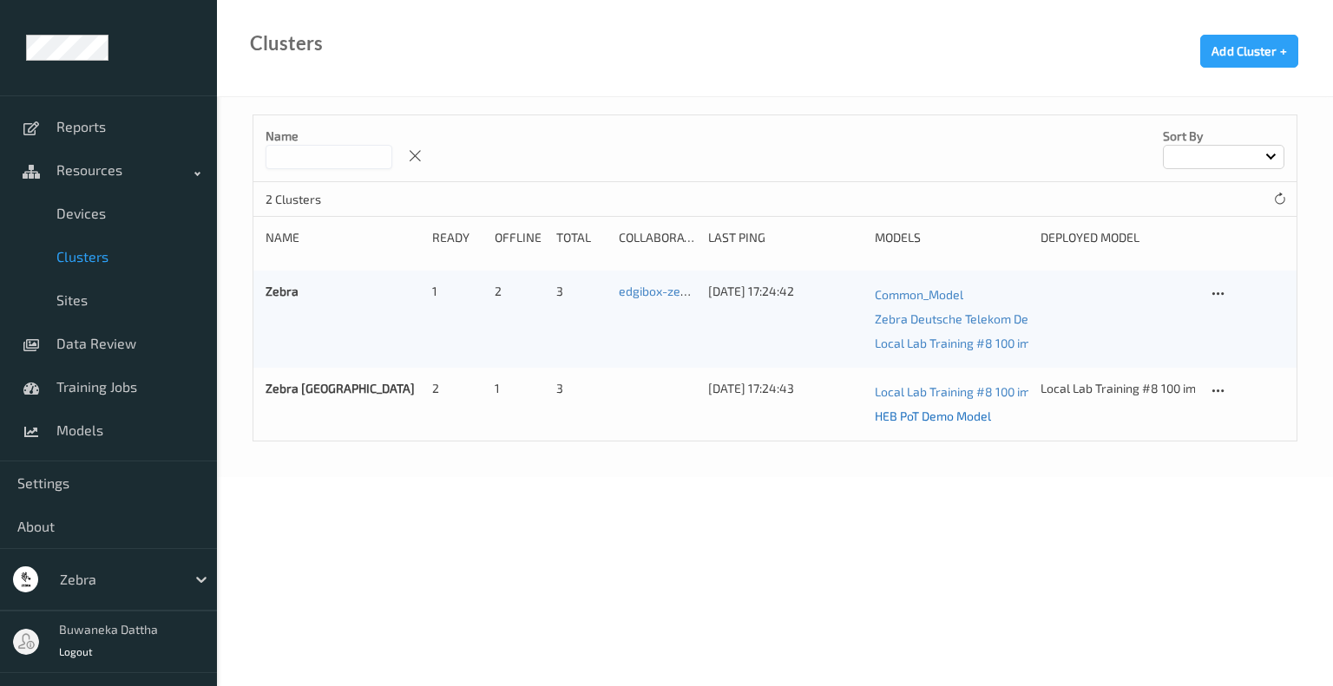
click at [945, 413] on link "HEB PoT Demo Model" at bounding box center [952, 416] width 154 height 24
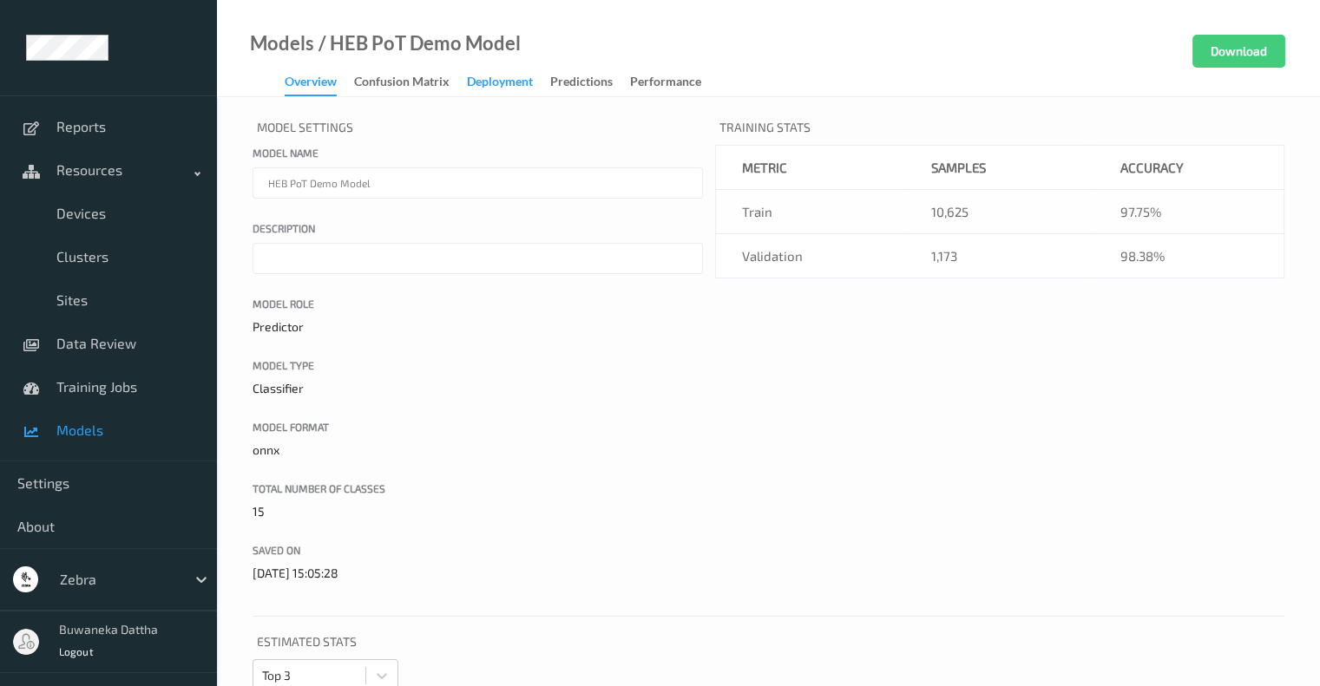
click at [508, 77] on div "Deployment" at bounding box center [500, 84] width 66 height 22
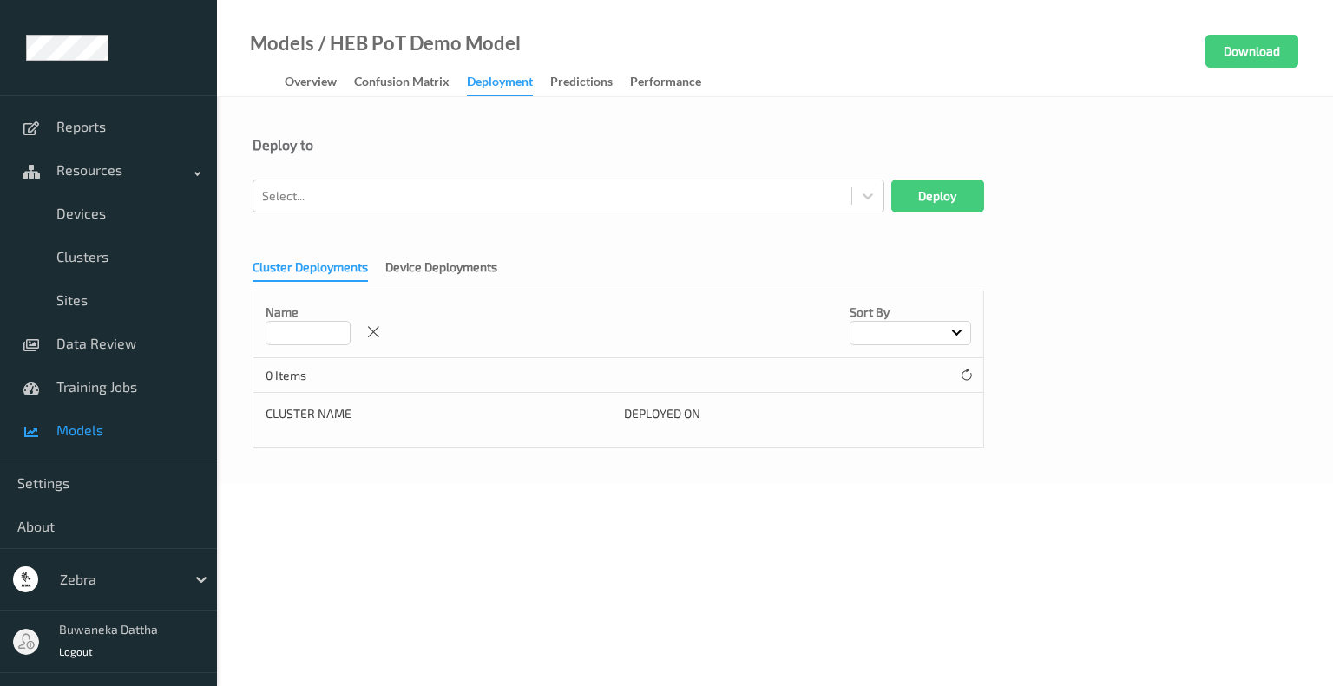
click at [946, 336] on div at bounding box center [909, 333] width 121 height 24
click at [1112, 300] on div "Cluster Deployments Device Deployments Name Sort by 0 Items Cluster Name Deploy…" at bounding box center [774, 347] width 1045 height 200
click at [308, 337] on input at bounding box center [307, 333] width 85 height 24
click at [435, 267] on div "Device Deployments" at bounding box center [441, 270] width 112 height 22
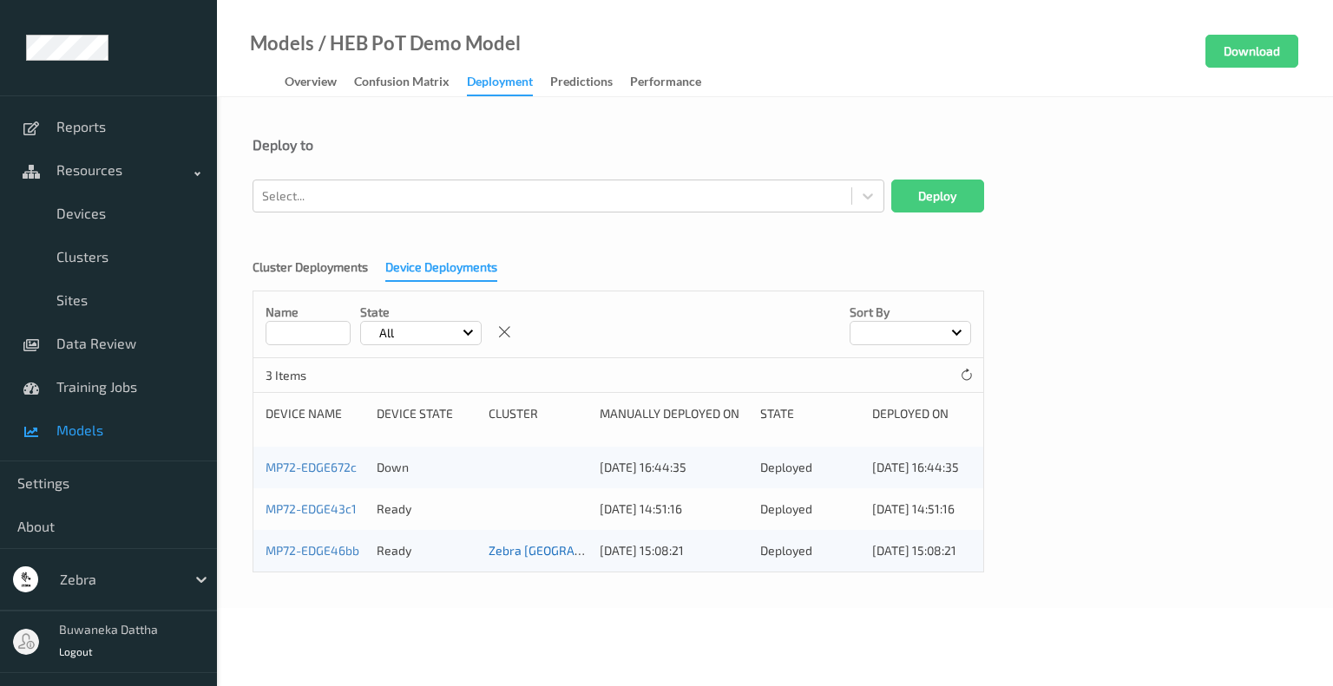
click at [523, 553] on link "Zebra NY" at bounding box center [562, 550] width 149 height 15
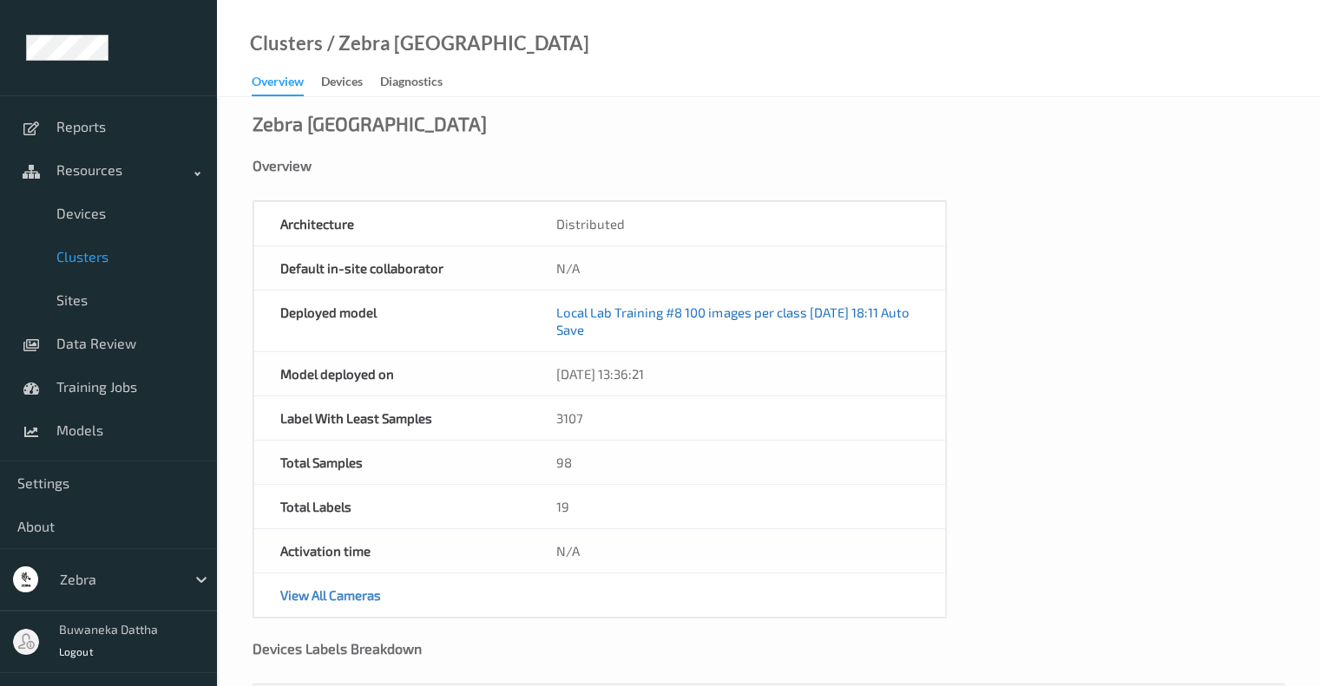
click at [856, 308] on link "Local Lab Training #8 100 images per class 2025-07-02 18:11 Auto Save" at bounding box center [732, 321] width 352 height 33
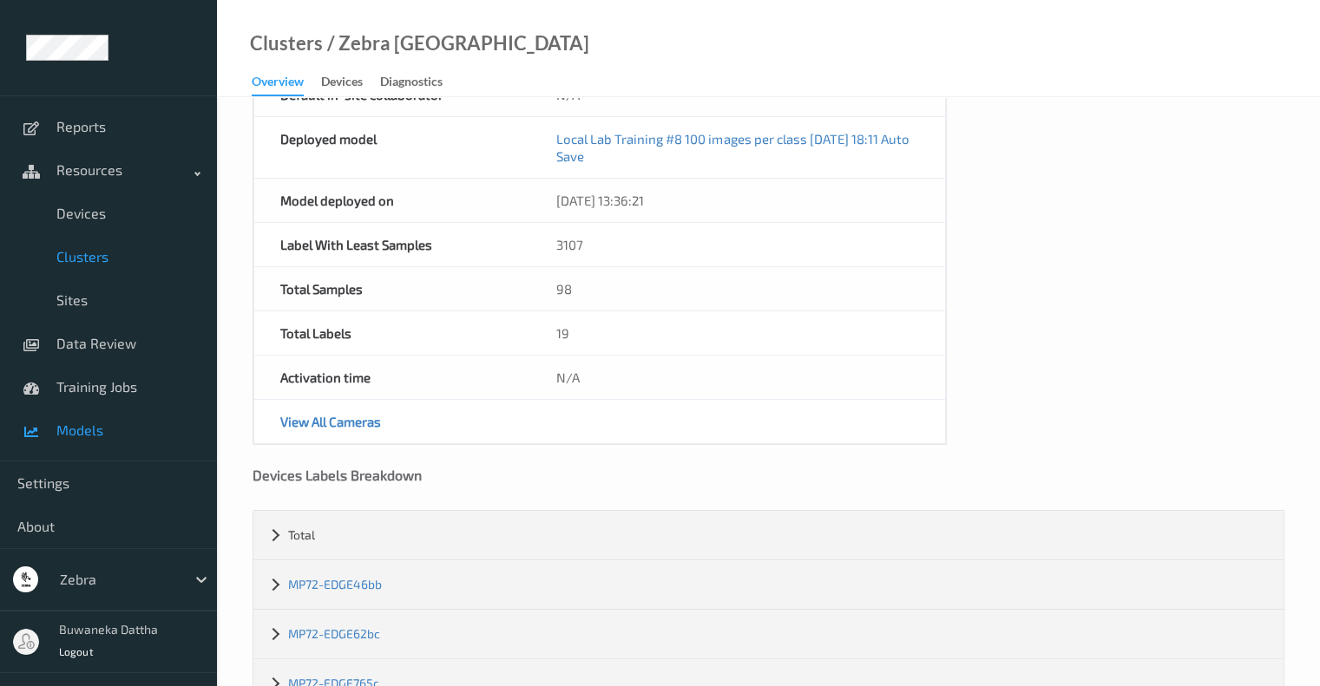
click at [91, 432] on span "Models" at bounding box center [127, 430] width 143 height 17
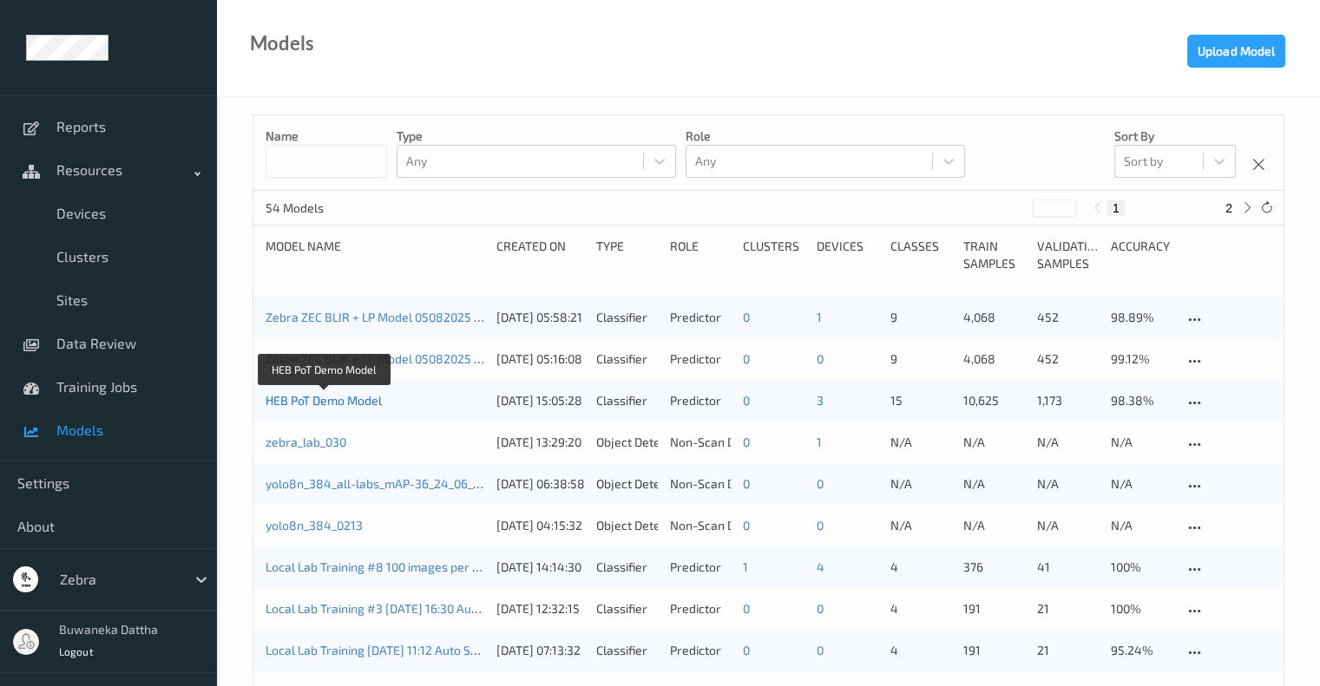
click at [337, 396] on link "HEB PoT Demo Model" at bounding box center [323, 400] width 116 height 15
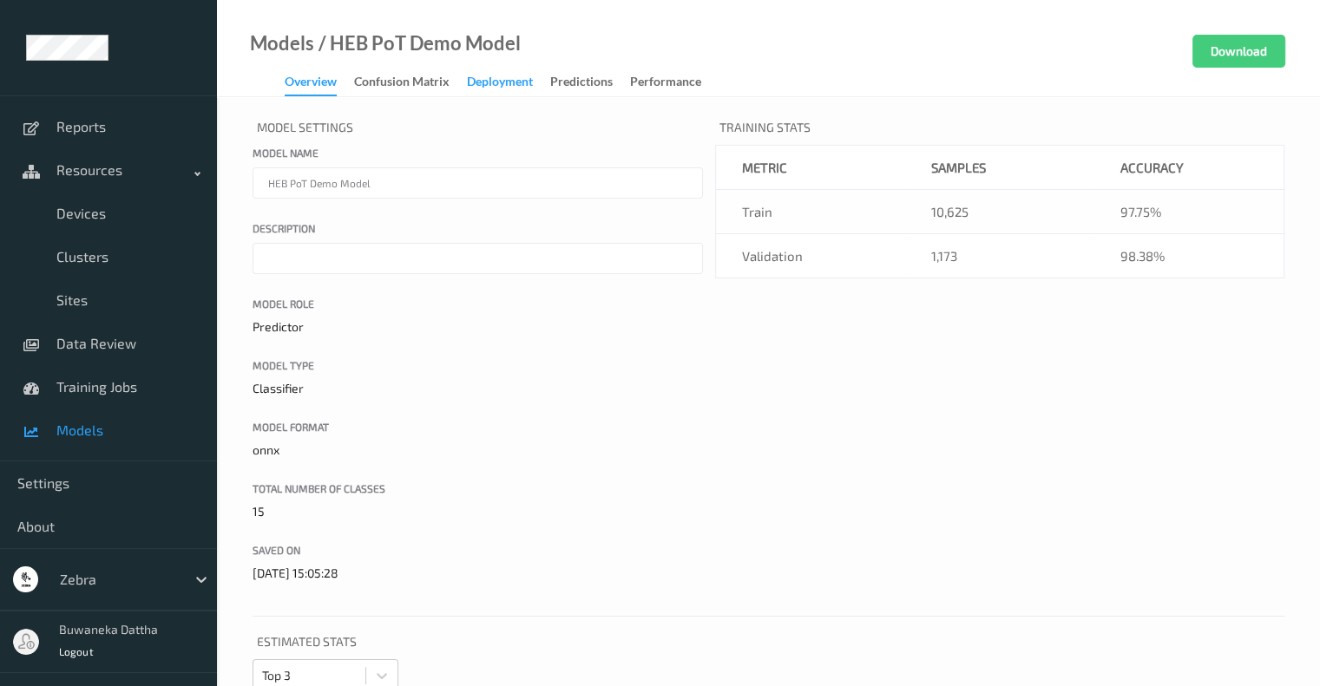
click at [528, 79] on div "Deployment" at bounding box center [500, 84] width 66 height 22
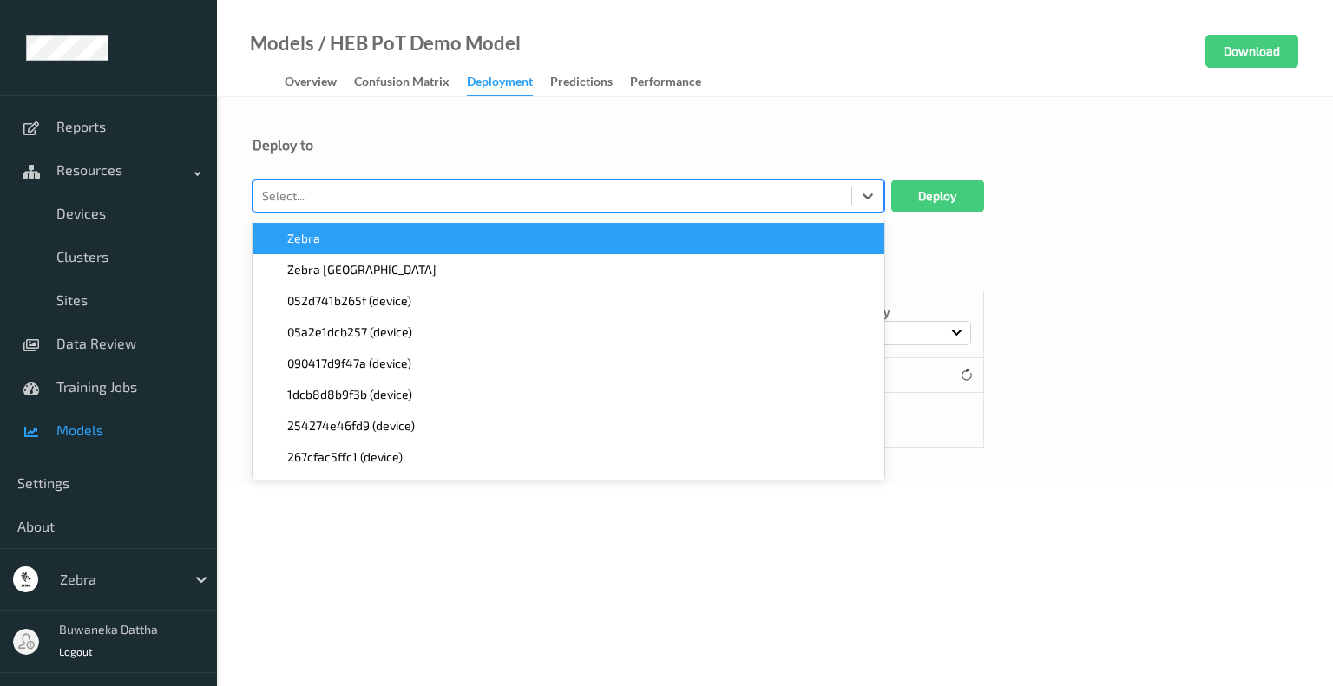
click at [517, 194] on div at bounding box center [552, 196] width 580 height 21
click at [1307, 278] on div "Deploy to option Zebra focused, 1 of 62. 62 results available. Use Up and Down …" at bounding box center [775, 290] width 1116 height 386
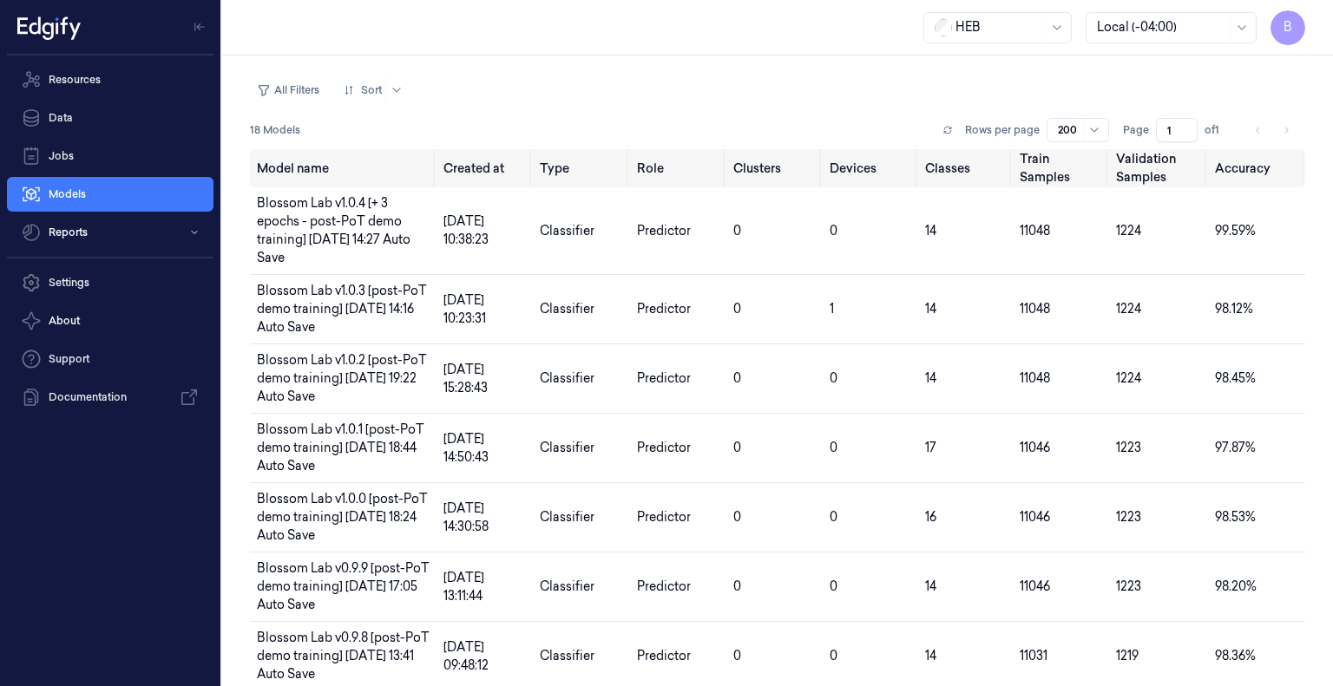
click at [996, 23] on div at bounding box center [998, 27] width 87 height 18
click at [976, 94] on div "Zebra" at bounding box center [964, 94] width 58 height 18
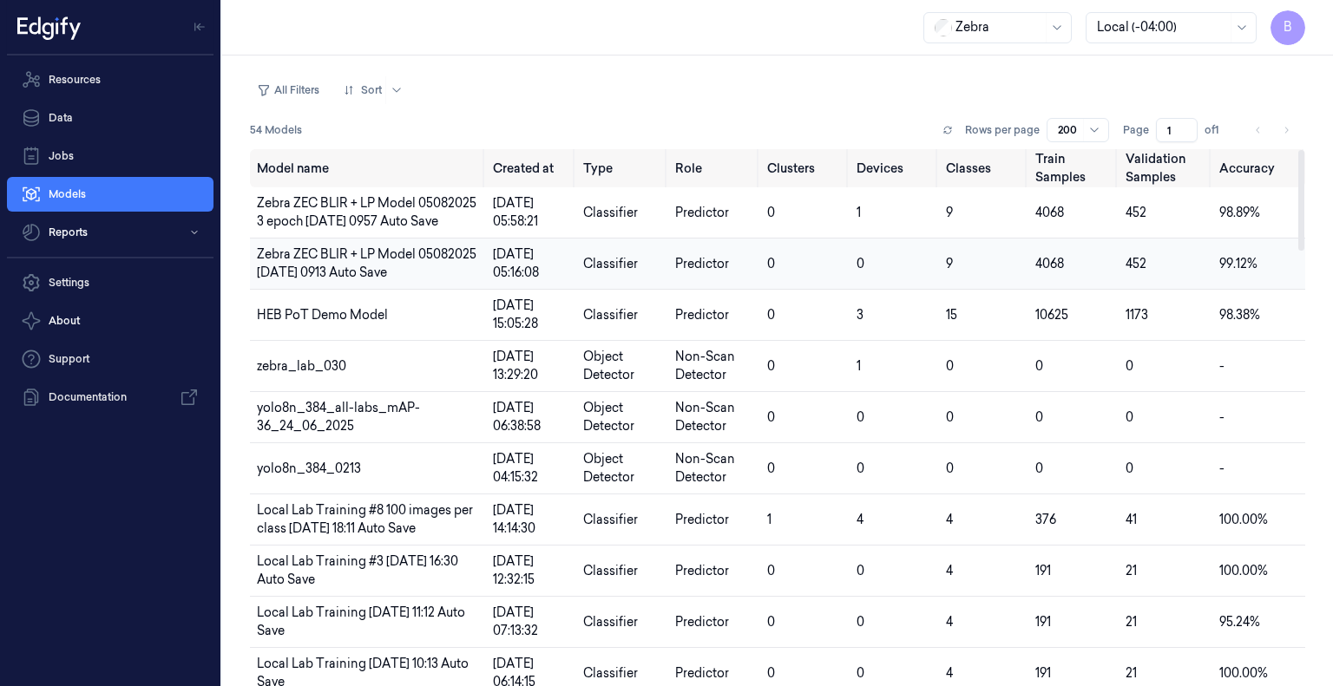
click at [393, 255] on span "Zebra ZEC BLIR + LP Model 05082025 2025-08-05 0913 Auto Save" at bounding box center [367, 263] width 220 height 34
click at [108, 231] on button "Reports" at bounding box center [110, 232] width 206 height 35
